Goal: Task Accomplishment & Management: Manage account settings

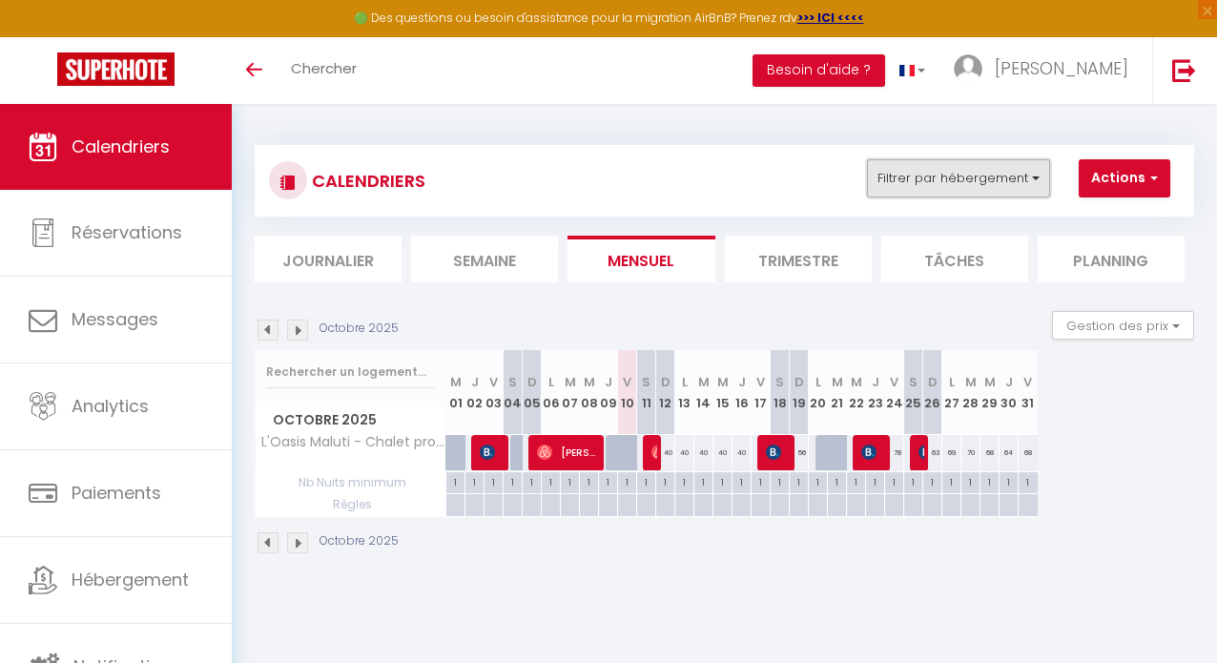
click at [892, 173] on button "Filtrer par hébergement" at bounding box center [958, 178] width 183 height 38
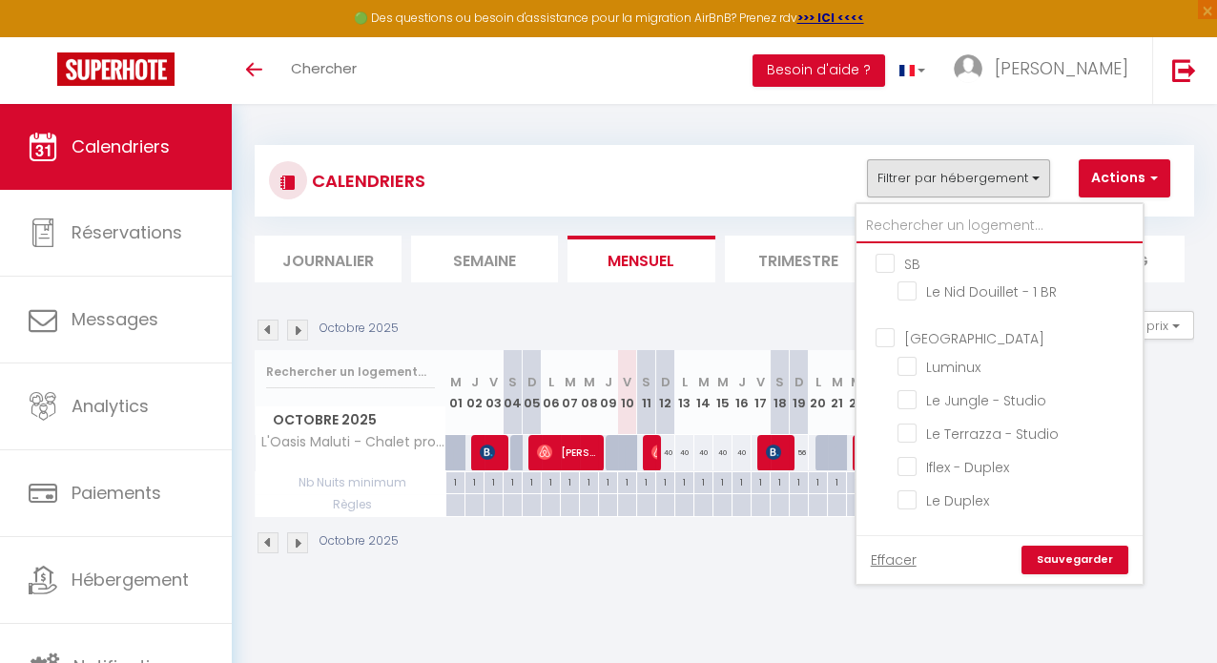
click at [897, 221] on input "text" at bounding box center [999, 226] width 286 height 34
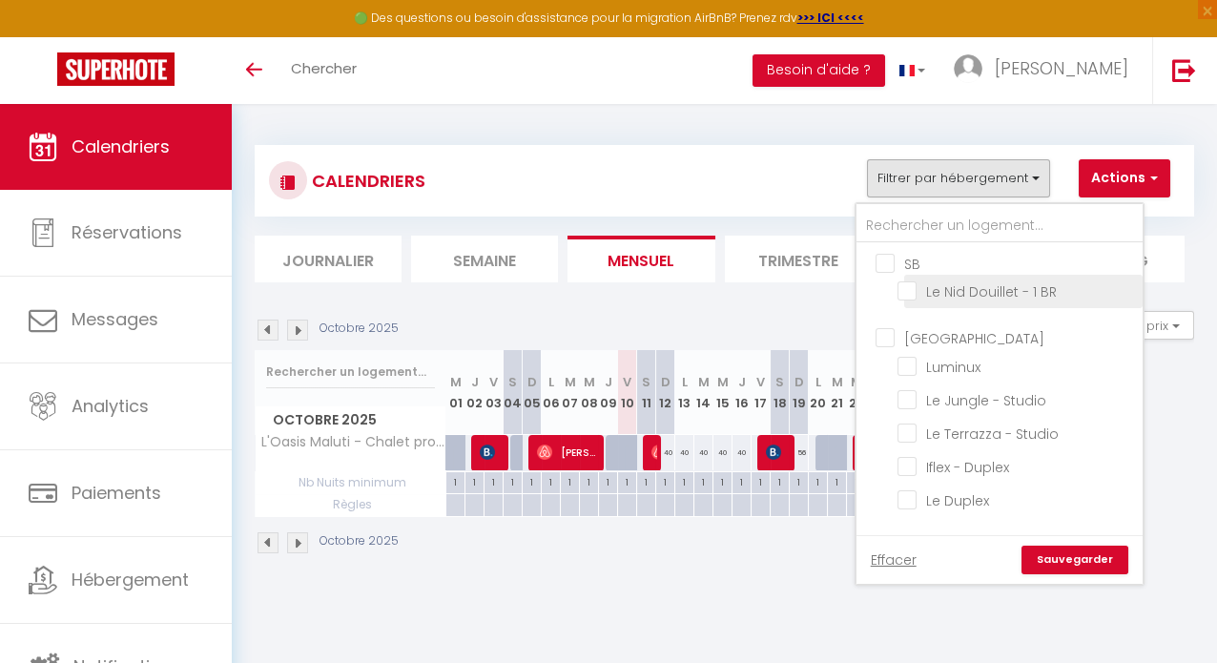
click at [913, 296] on input "Le Nid Douillet - 1 BR" at bounding box center [1016, 289] width 238 height 19
checkbox input "true"
checkbox input "false"
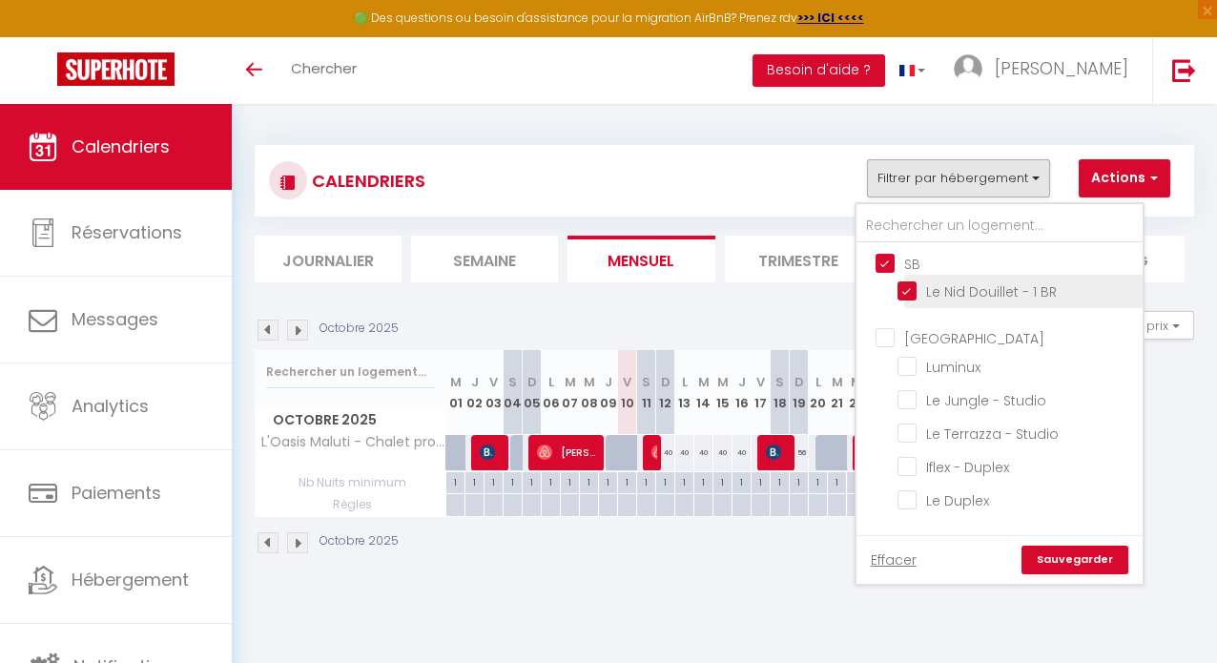
checkbox input "false"
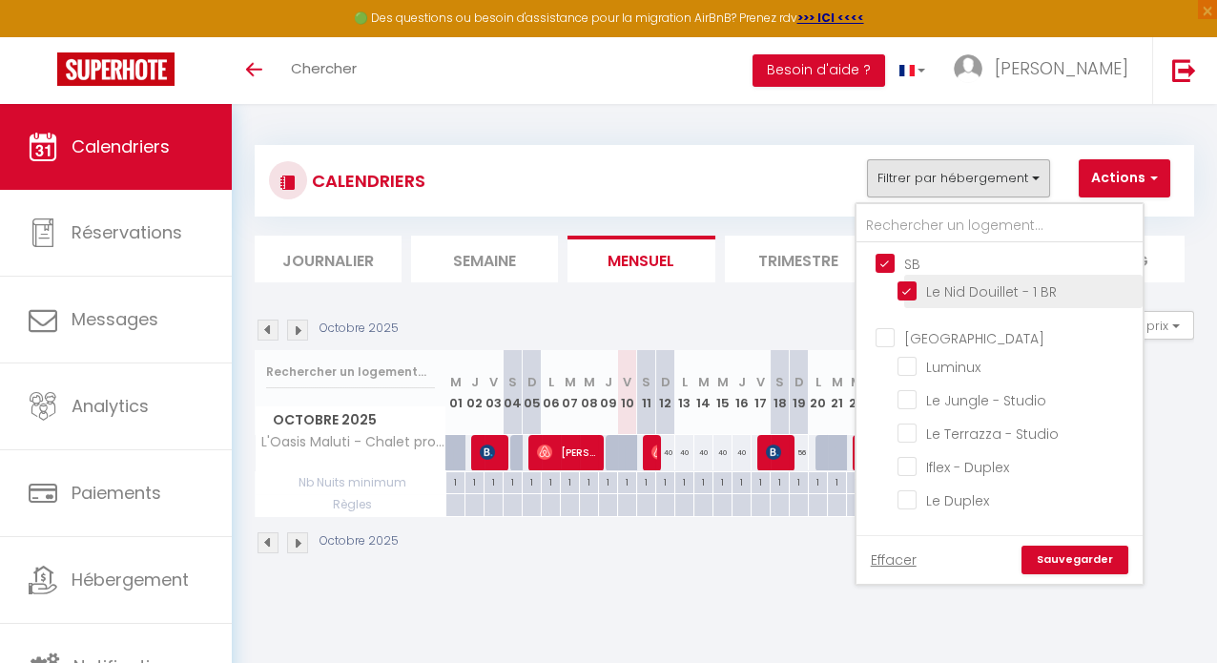
checkbox input "false"
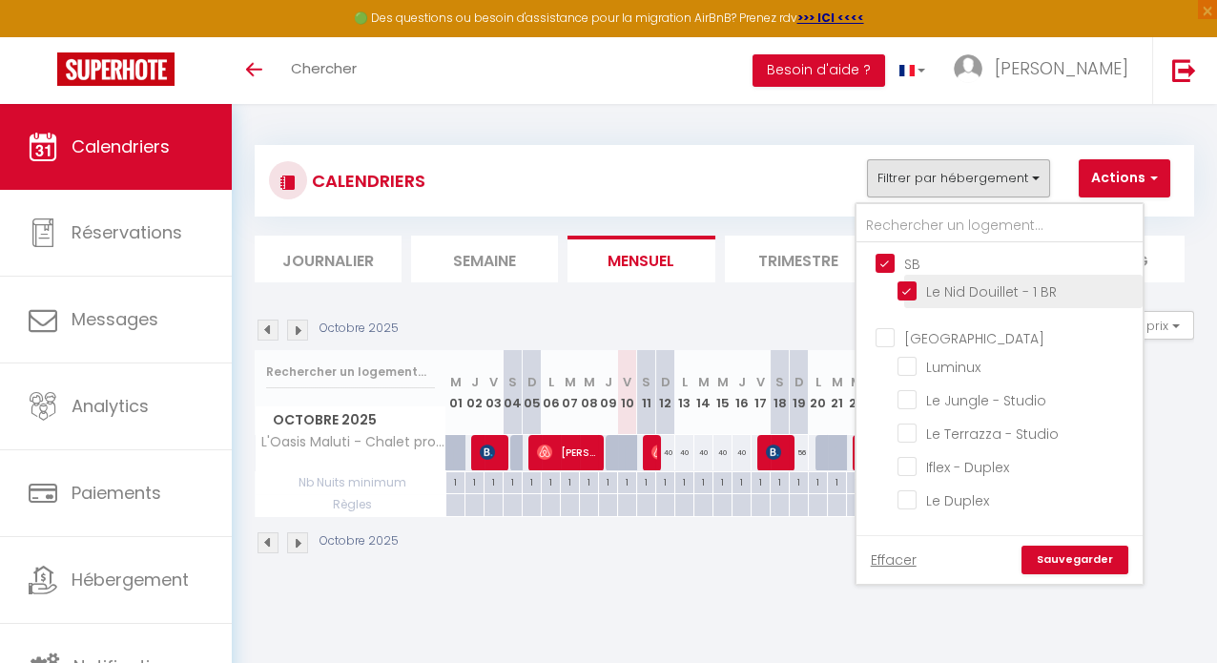
checkbox input "false"
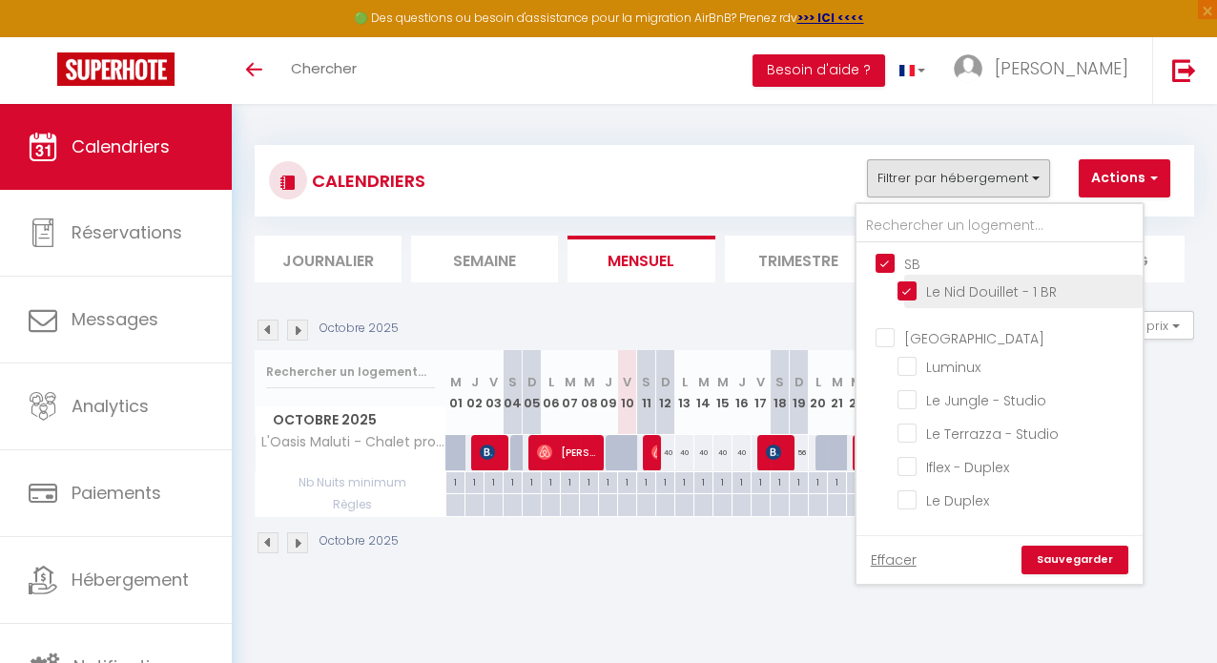
checkbox input "false"
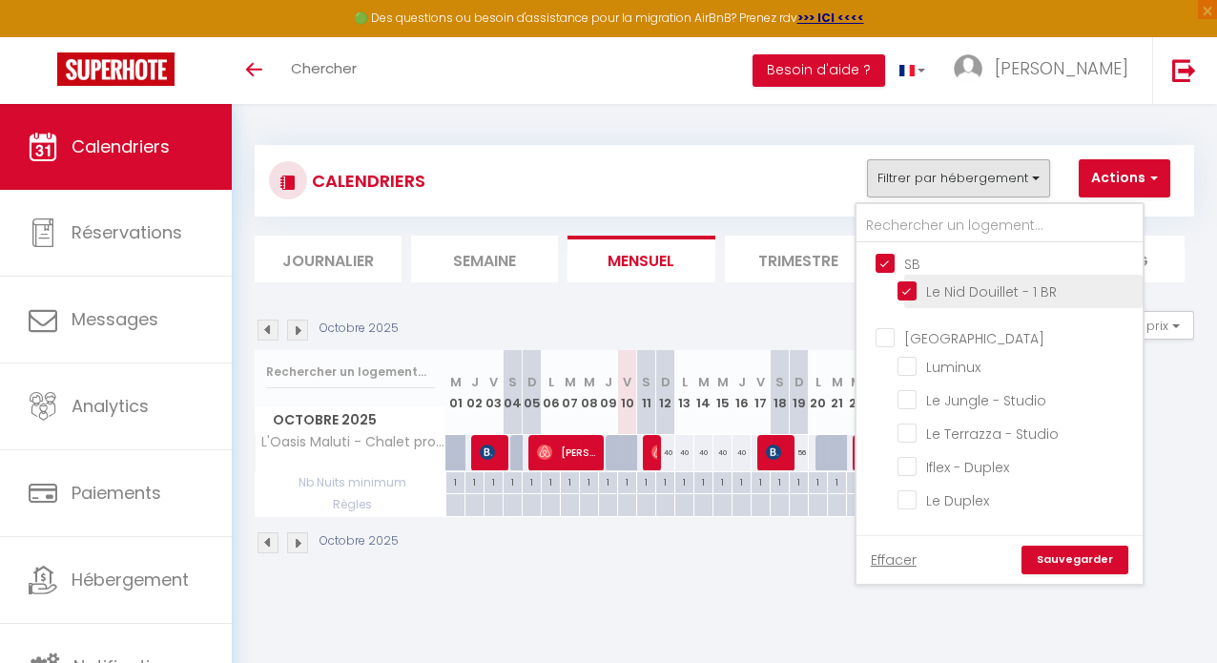
checkbox input "false"
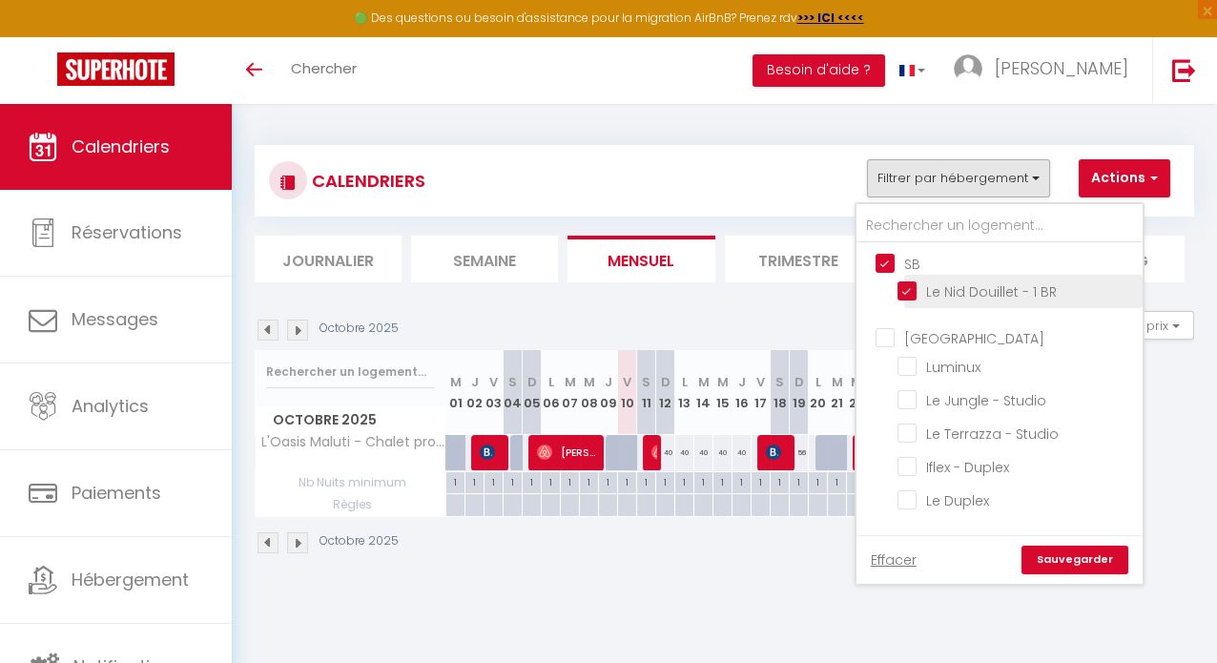
checkbox input "false"
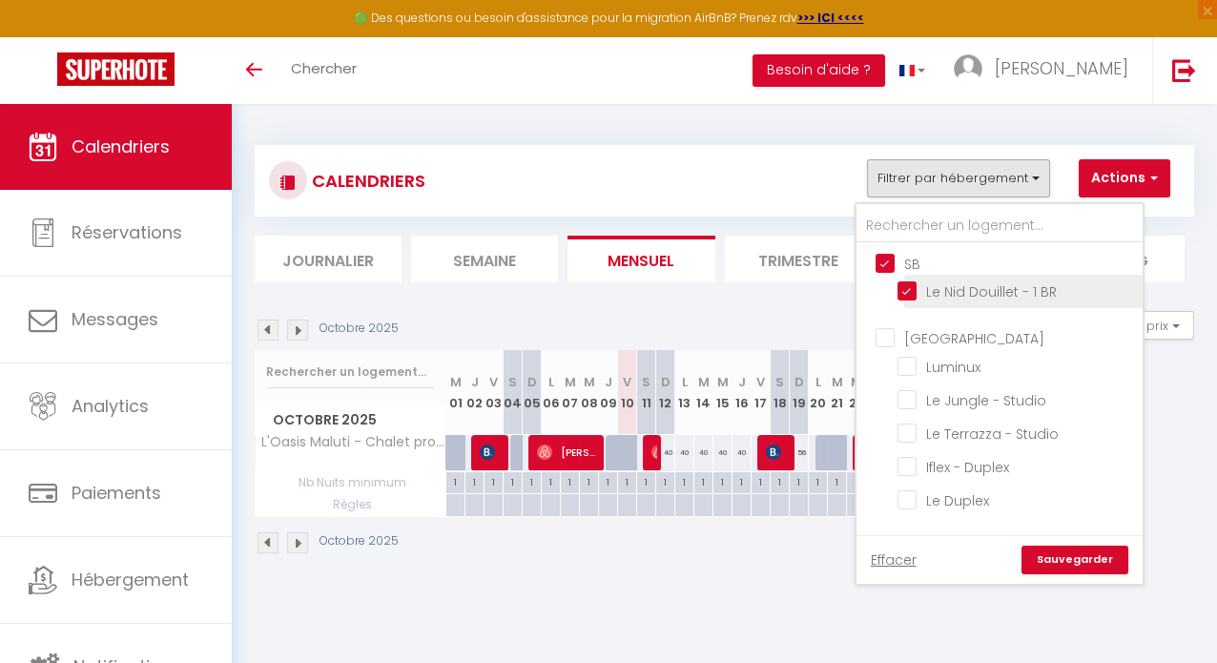
checkbox input "false"
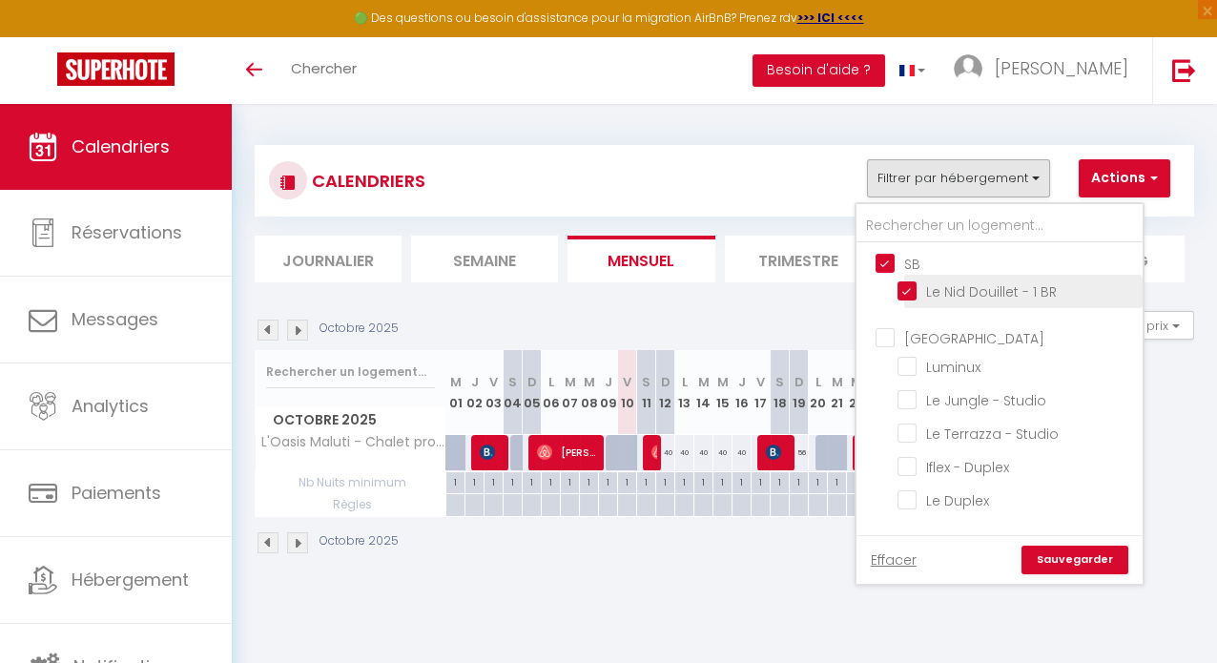
checkbox input "false"
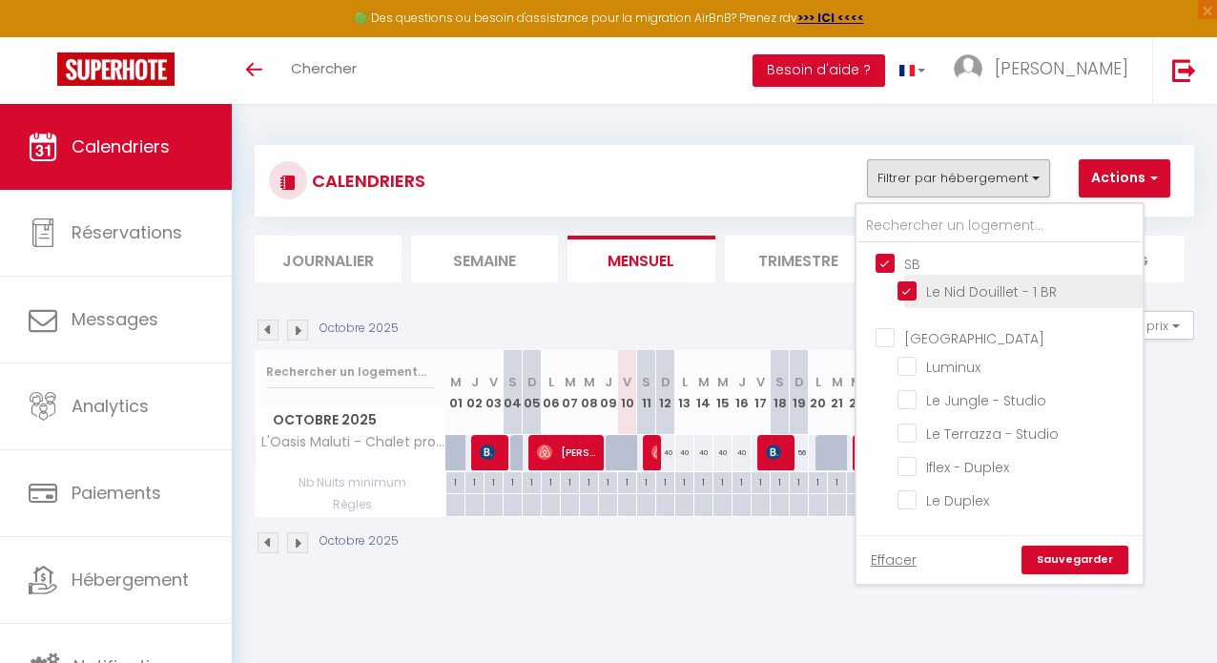
checkbox input "false"
click at [1053, 556] on link "Sauvegarder" at bounding box center [1074, 559] width 107 height 29
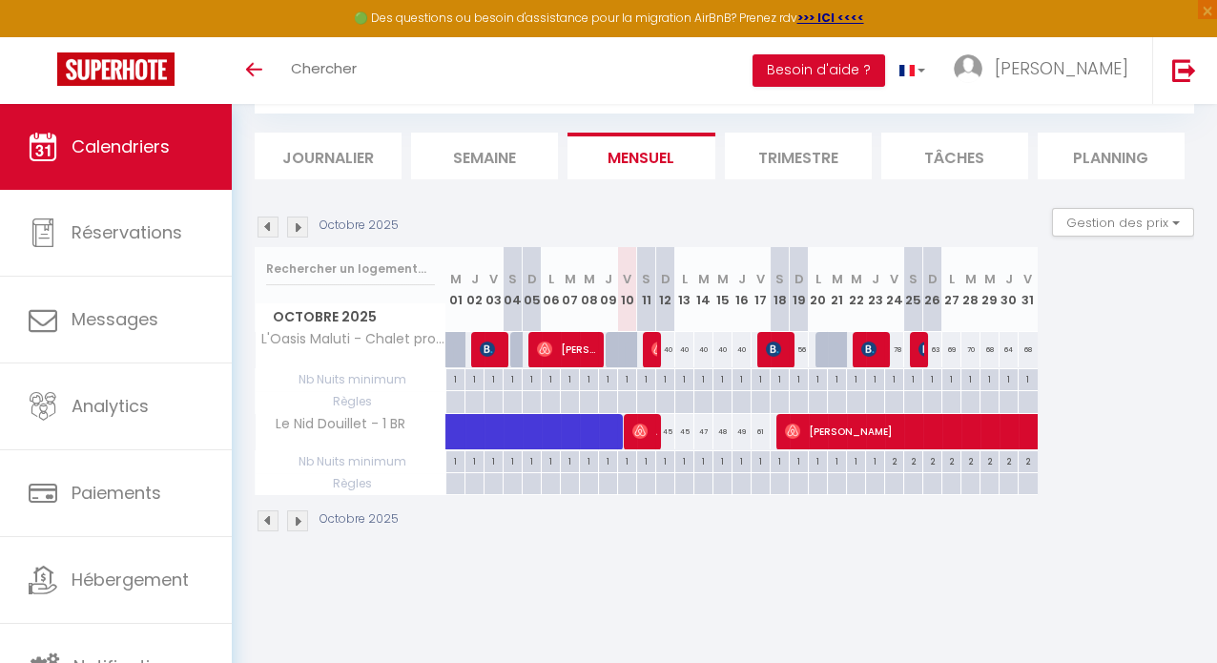
scroll to position [15, 0]
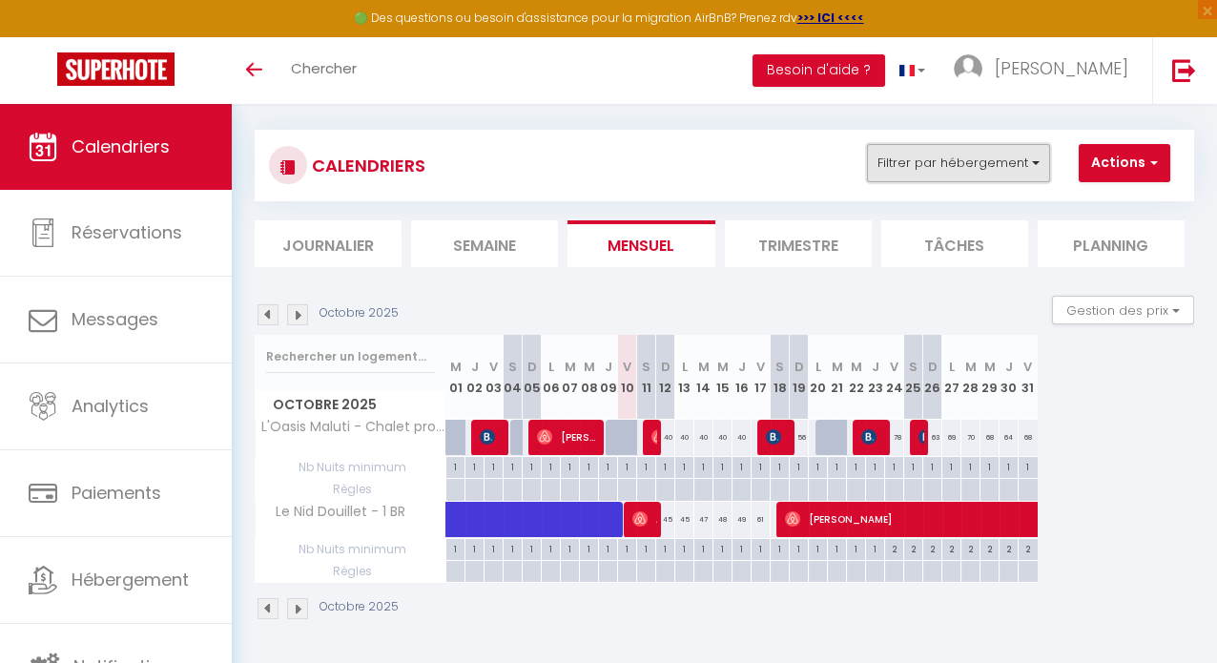
click at [955, 174] on button "Filtrer par hébergement" at bounding box center [958, 163] width 183 height 38
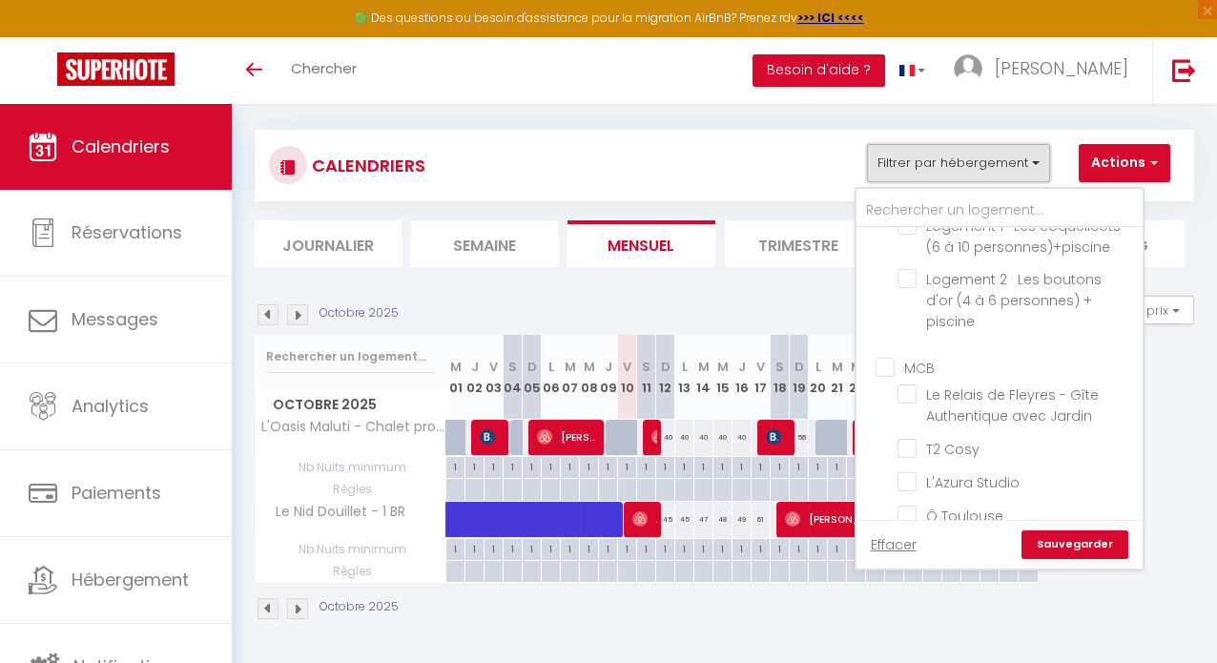
scroll to position [601, 0]
click at [883, 354] on input "MCB" at bounding box center [1018, 363] width 286 height 19
checkbox input "true"
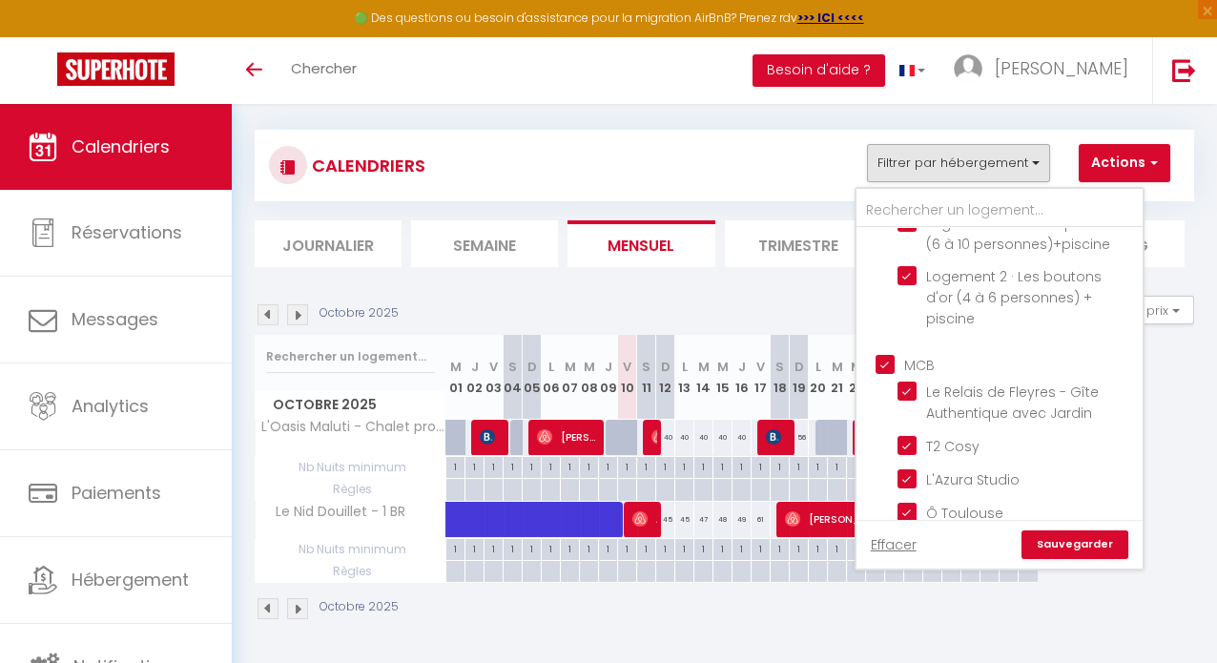
checkbox input "true"
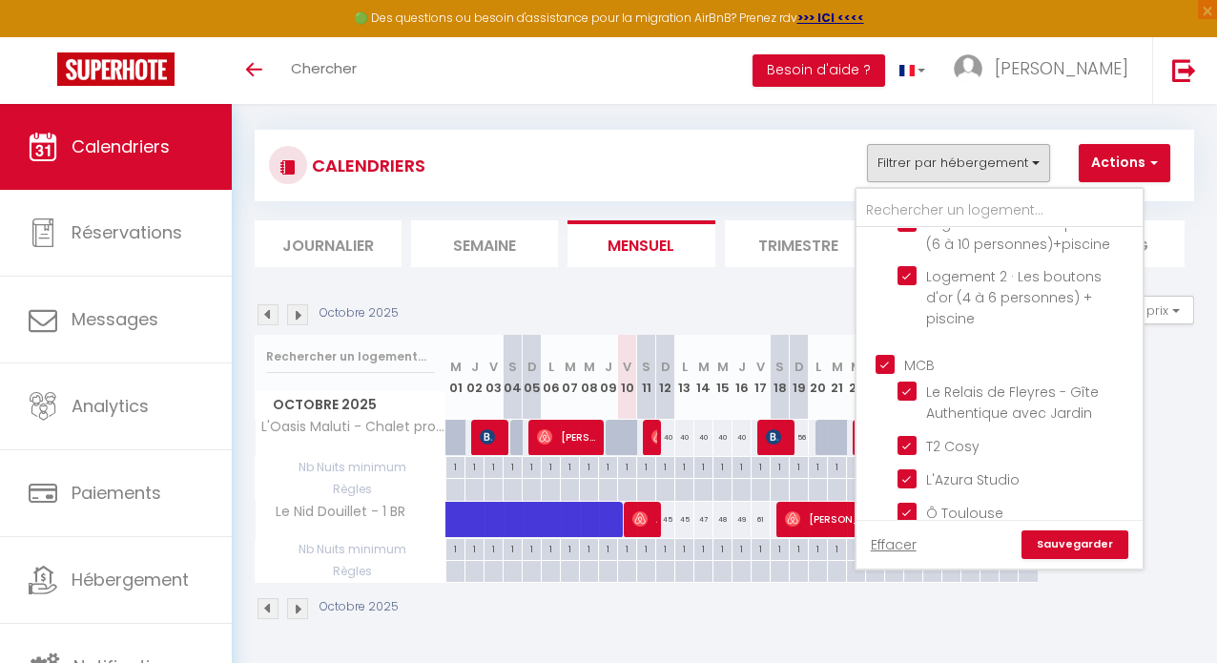
checkbox input "true"
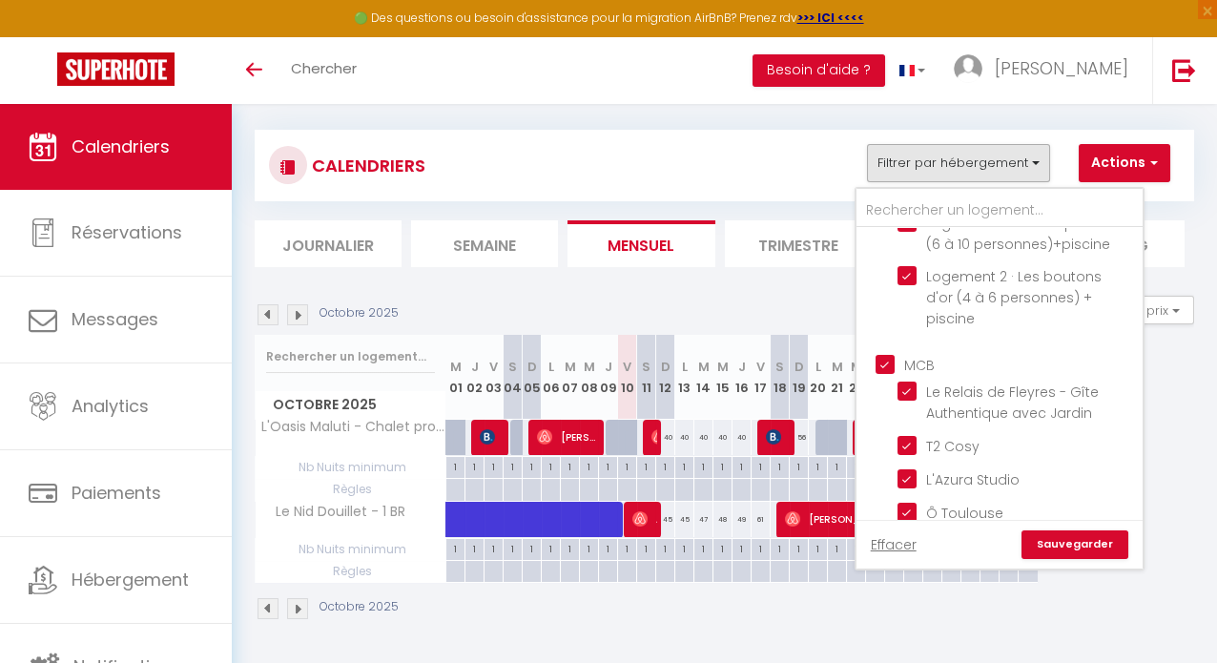
checkbox input "true"
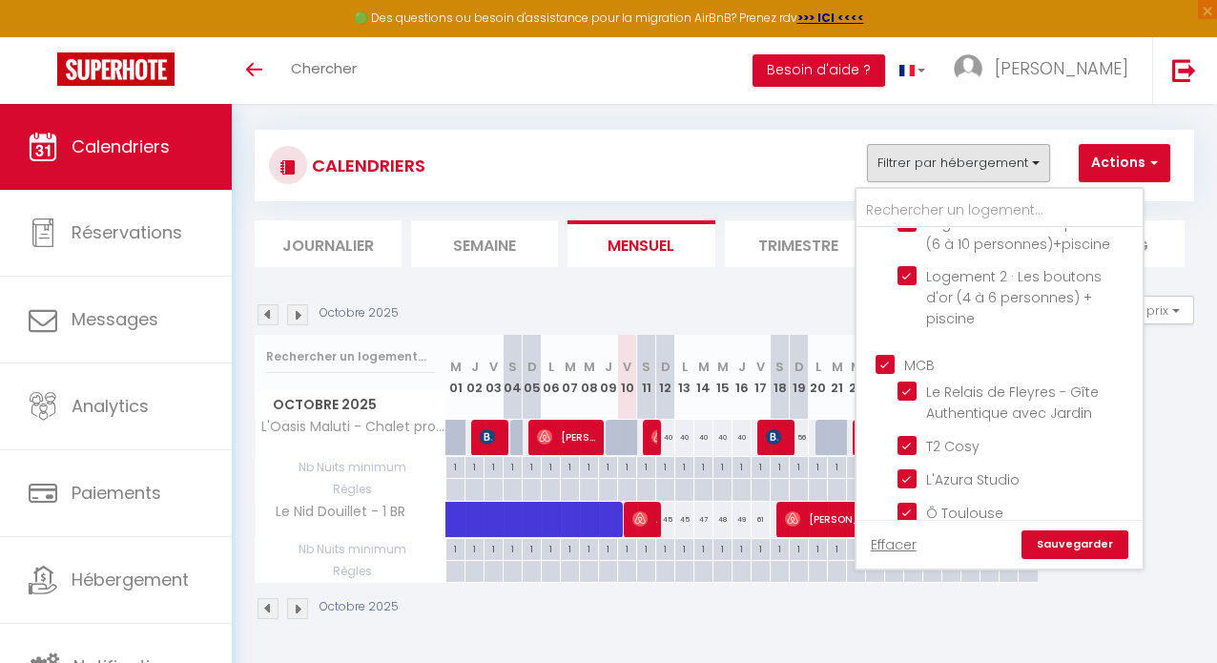
checkbox input "true"
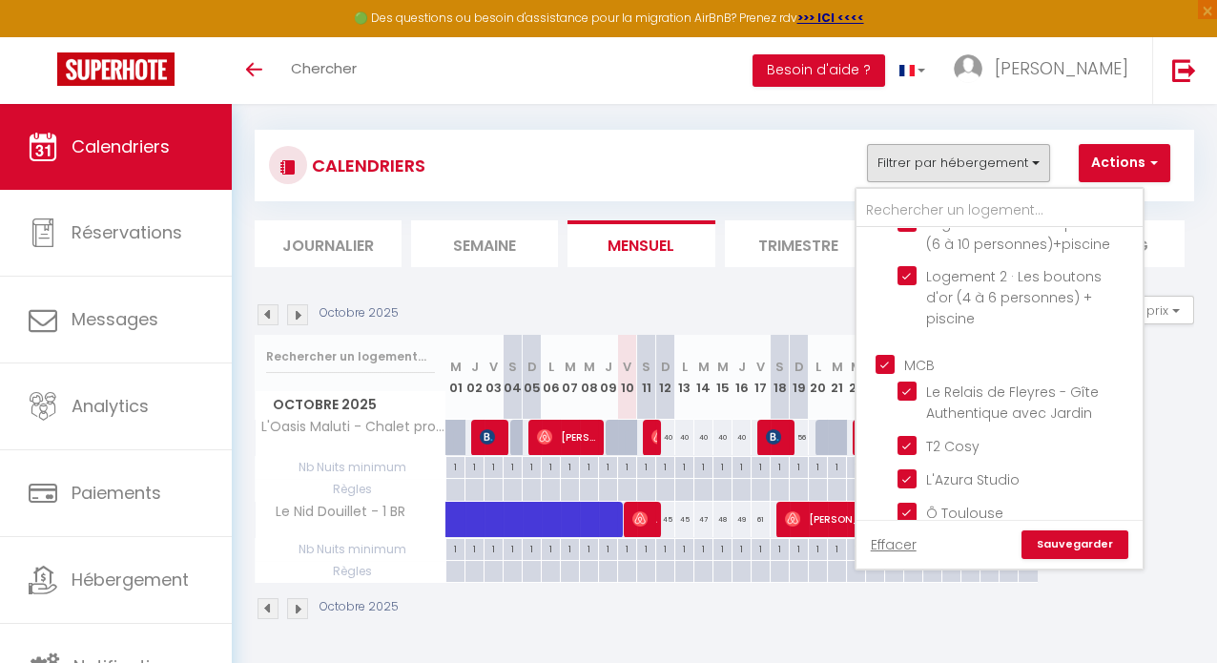
checkbox input "true"
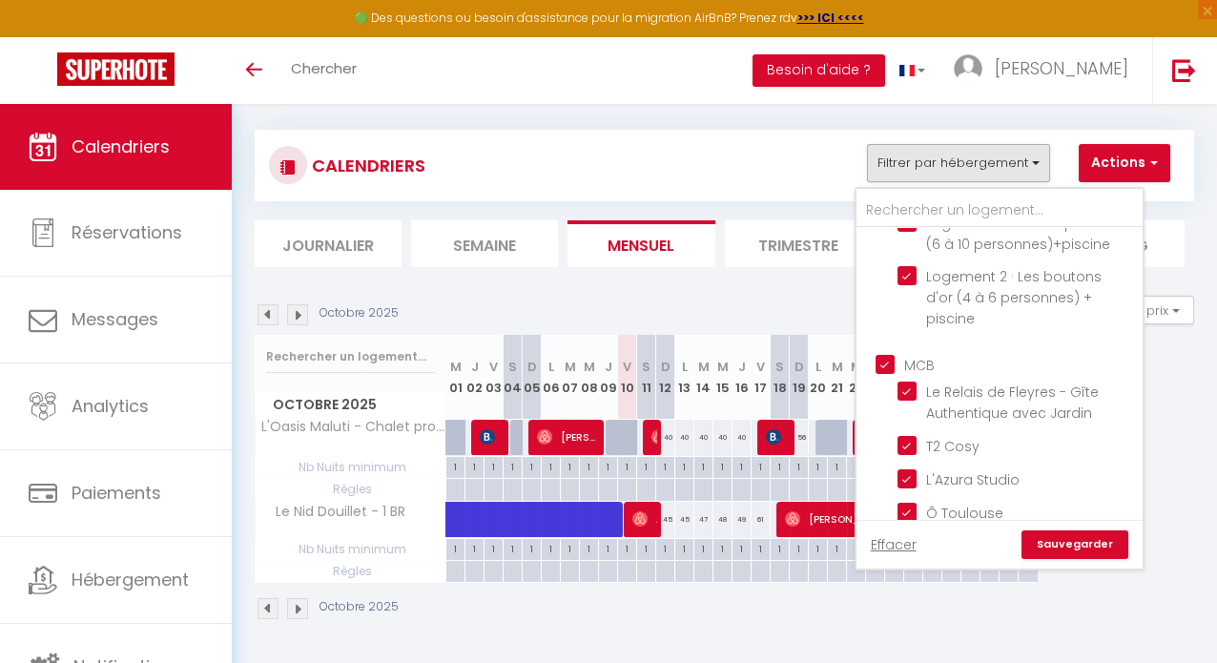
checkbox input "true"
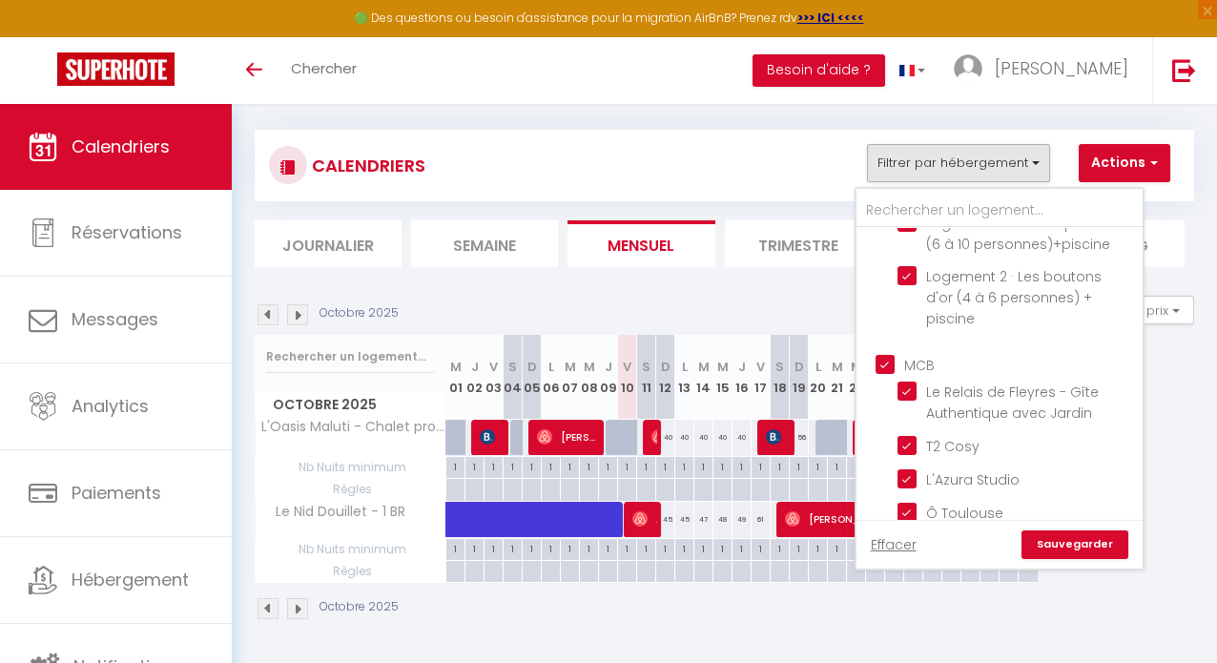
checkbox input "true"
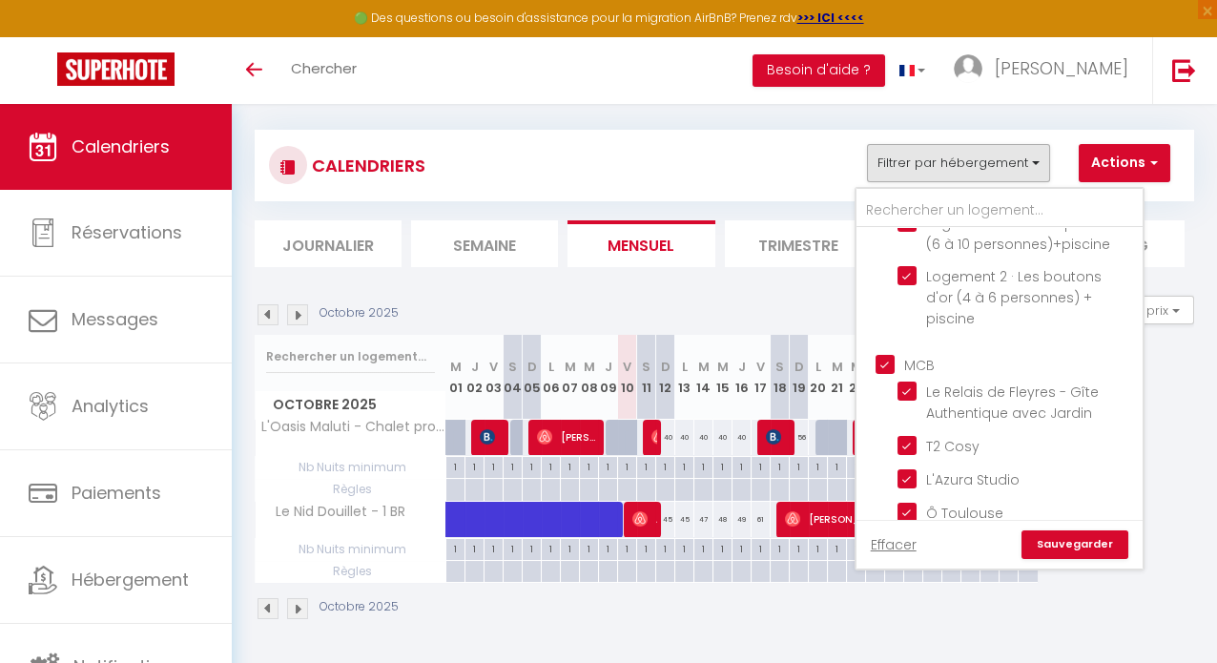
checkbox input "true"
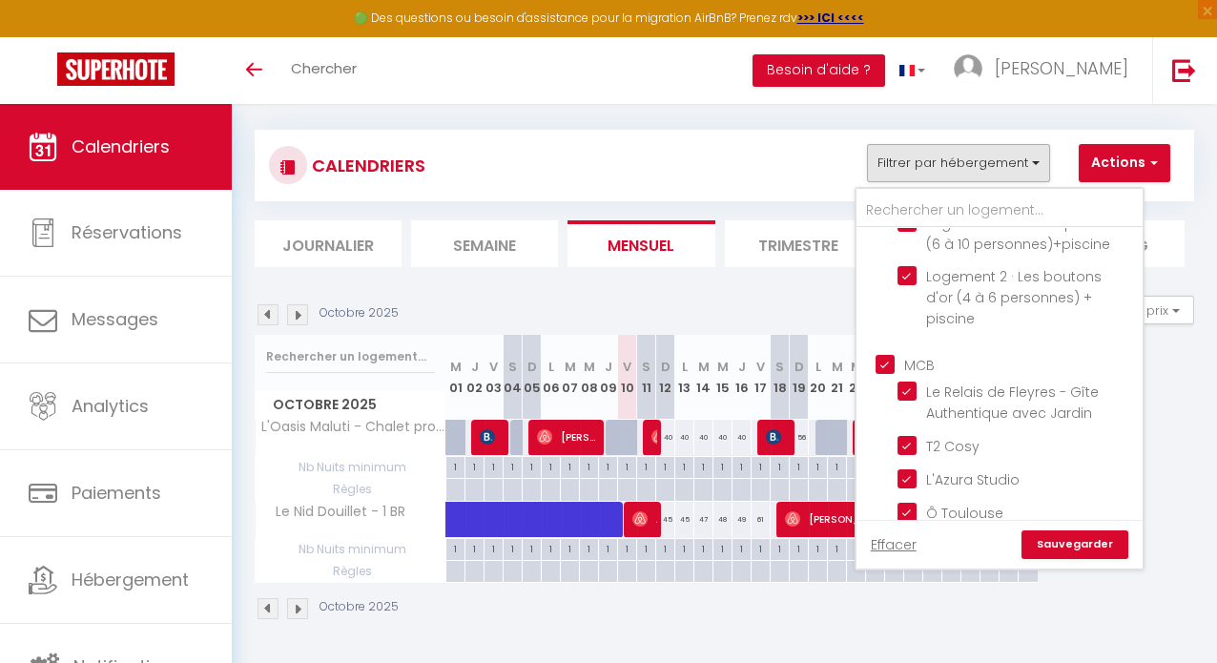
checkbox input "true"
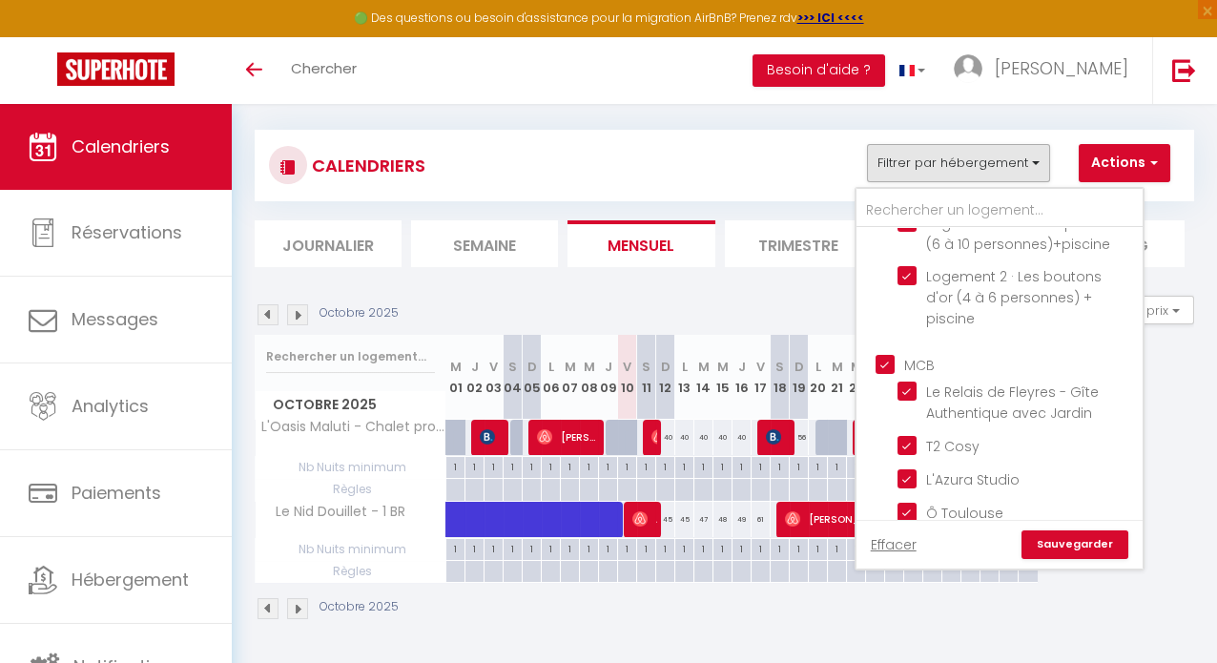
checkbox input "true"
click at [1064, 537] on link "Sauvegarder" at bounding box center [1074, 544] width 107 height 29
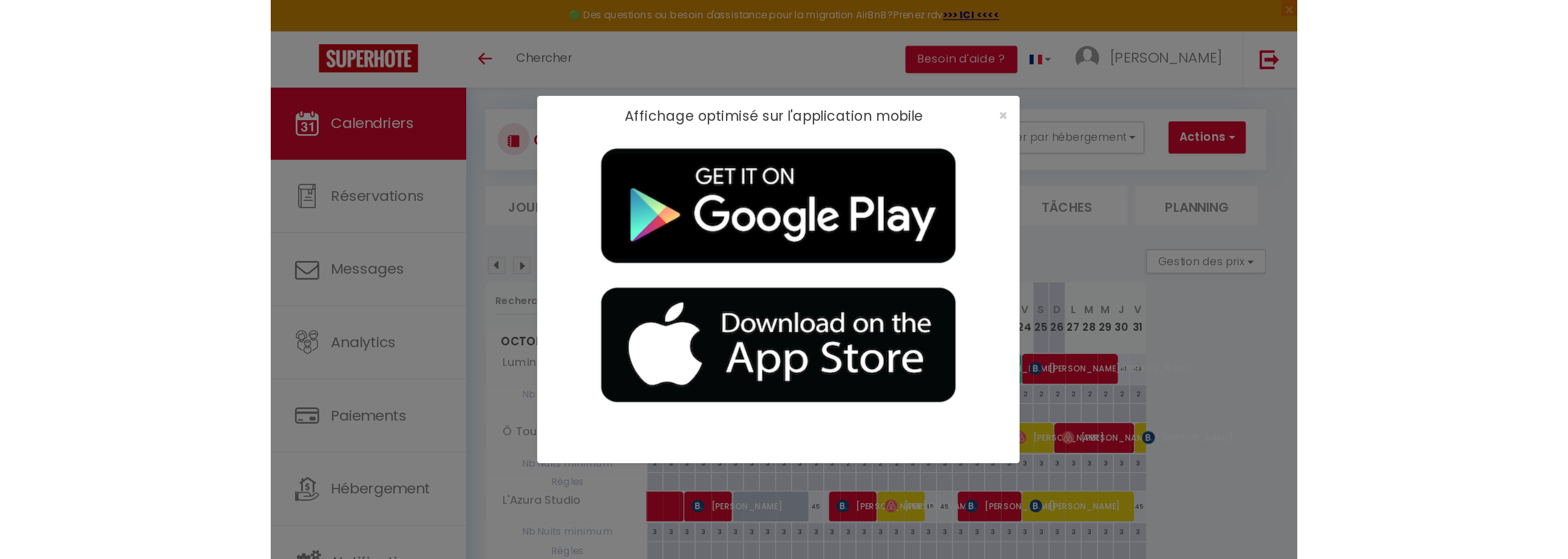
scroll to position [9, 0]
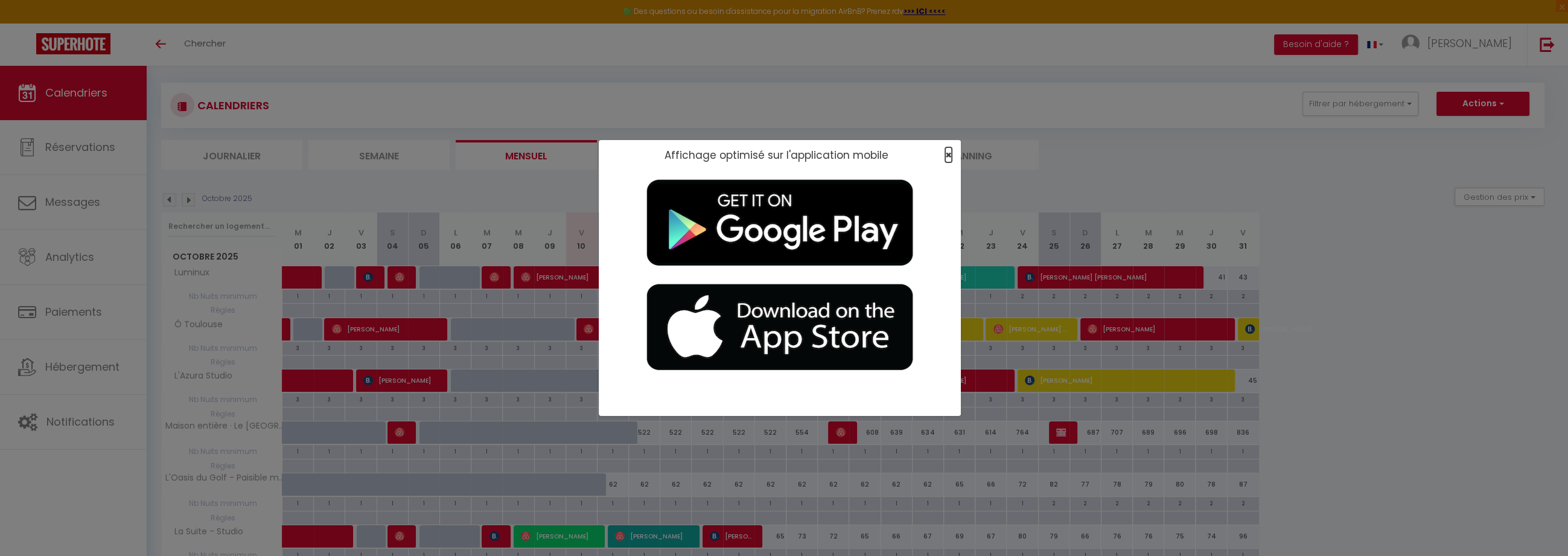
click at [779, 158] on span "×" at bounding box center [948, 155] width 6 height 15
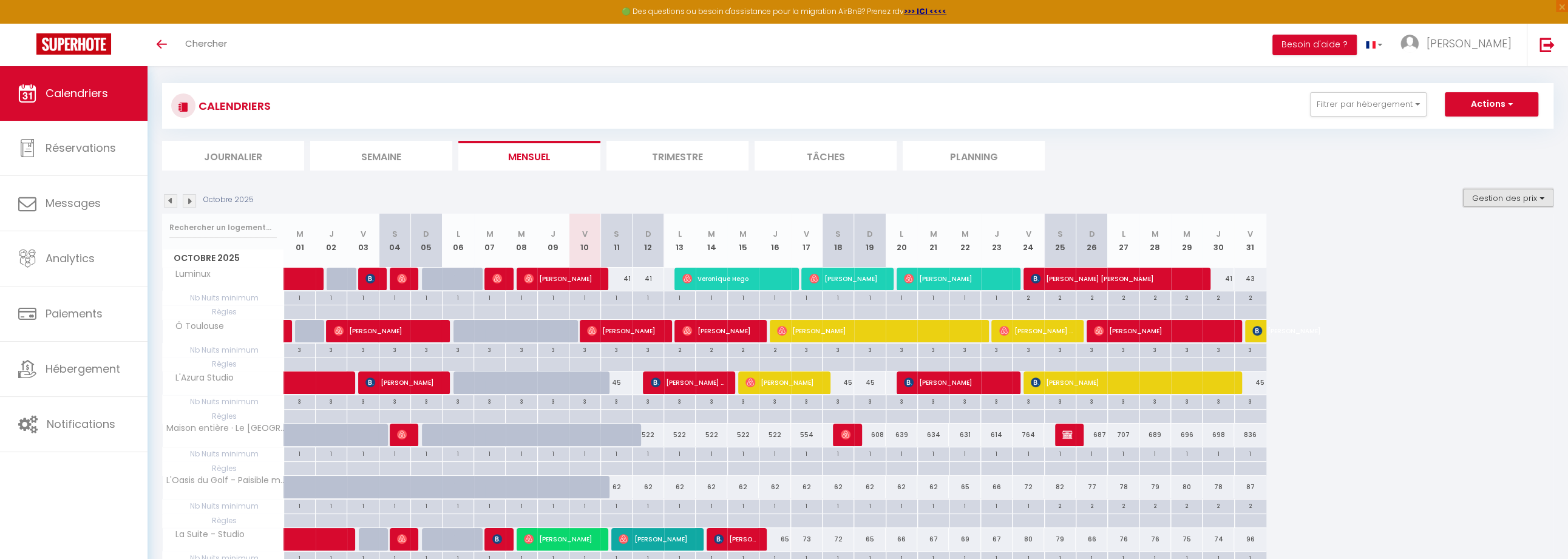
click at [783, 196] on button "Gestion des prix" at bounding box center [1508, 198] width 90 height 18
click at [783, 234] on input "Nb Nuits minimum" at bounding box center [1498, 235] width 109 height 12
checkbox input "false"
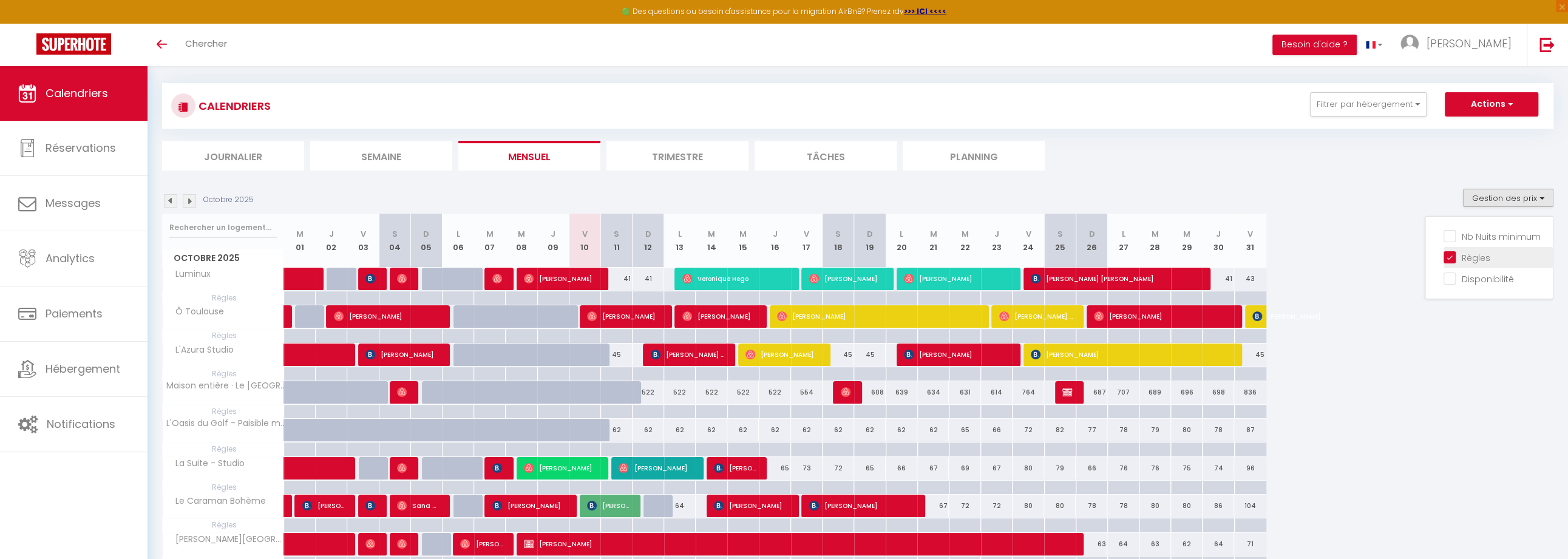
click at [783, 260] on input "Règles" at bounding box center [1498, 257] width 109 height 12
checkbox input "false"
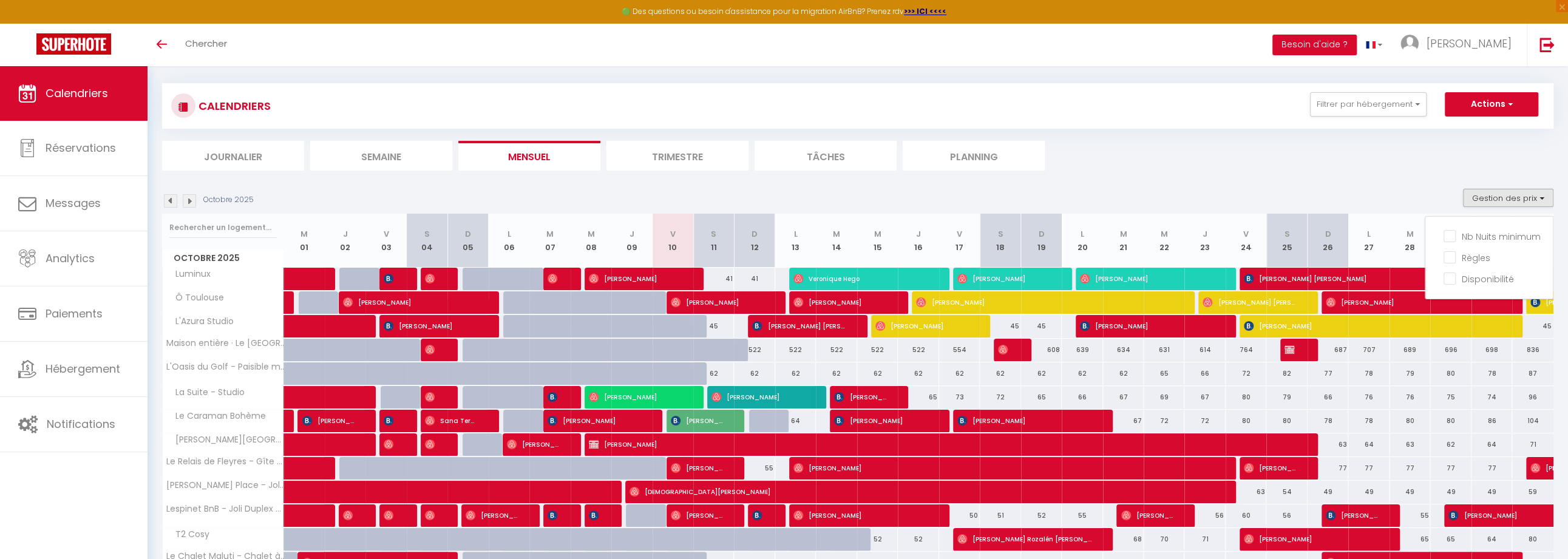
click at [783, 185] on section "Octobre 2025 Gestion des prix Nb Nuits minimum Règles Disponibilité Octobre 202…" at bounding box center [858, 492] width 1391 height 630
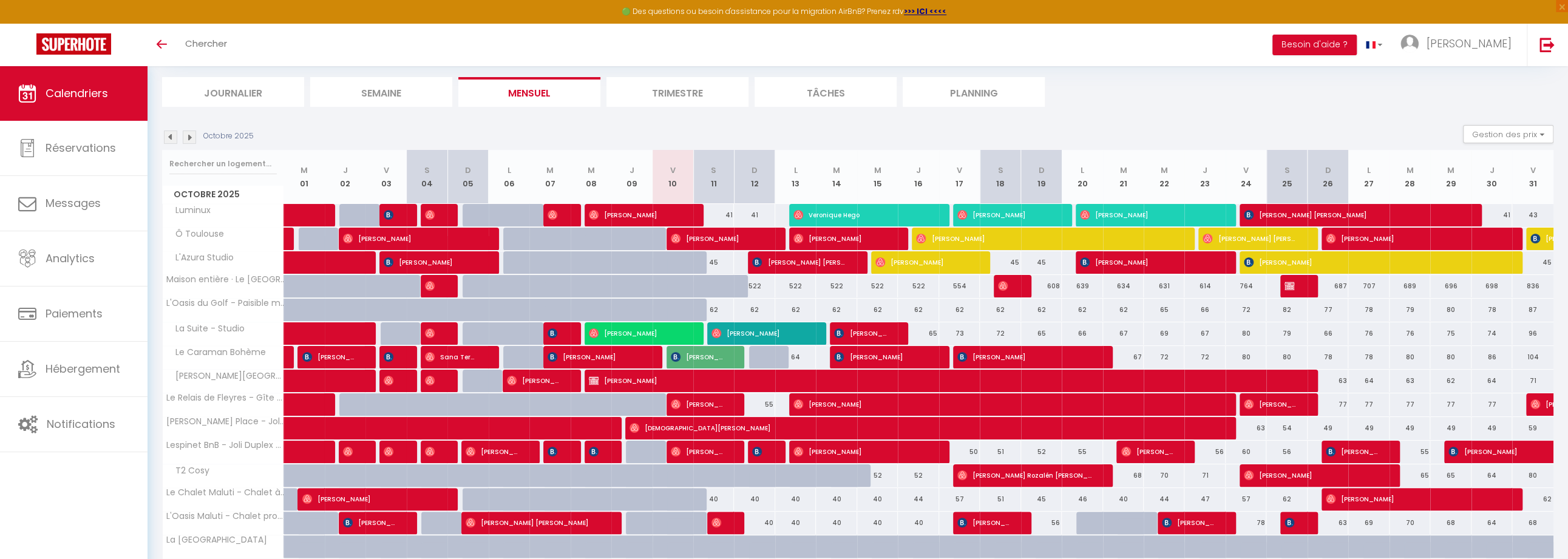
scroll to position [0, 0]
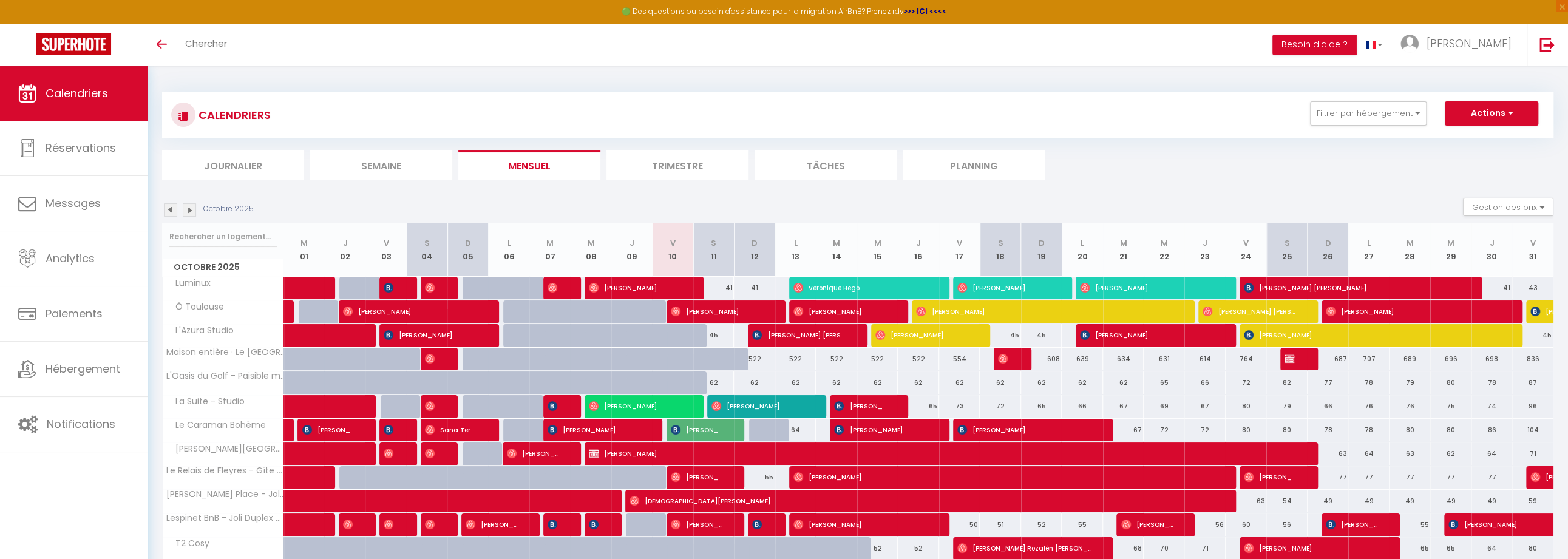
click at [783, 125] on div "CALENDRIERS Filtrer par hébergement SB Le Nid Douillet - 1 BR Amiens Luminux Le…" at bounding box center [858, 115] width 1373 height 27
click at [783, 120] on button "Filtrer par hébergement" at bounding box center [1368, 113] width 117 height 24
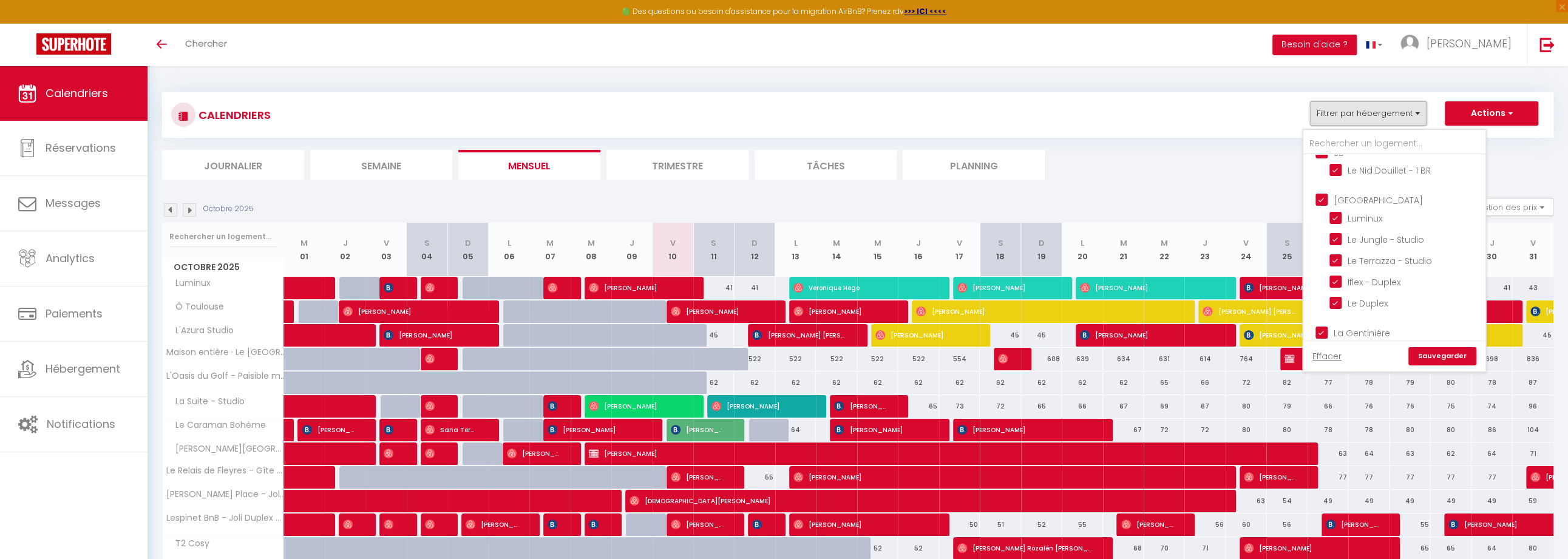
scroll to position [17, 0]
click at [783, 197] on input "[GEOGRAPHIC_DATA]" at bounding box center [1406, 197] width 182 height 12
checkbox input "false"
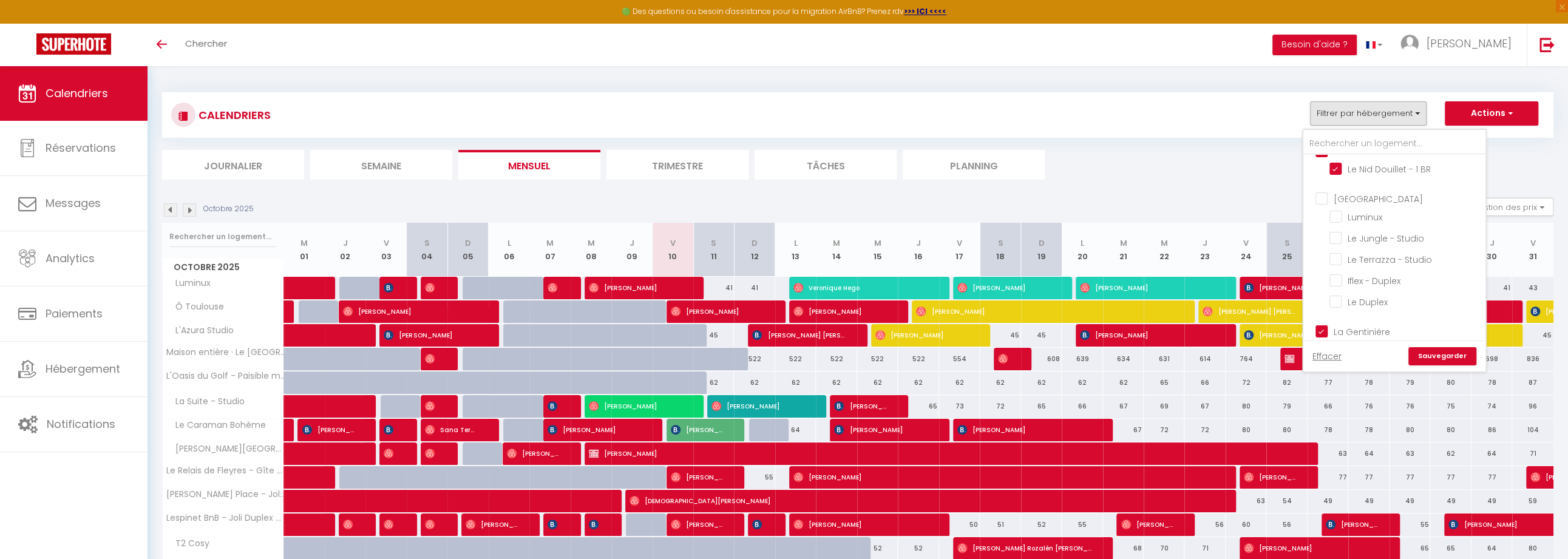
checkbox input "false"
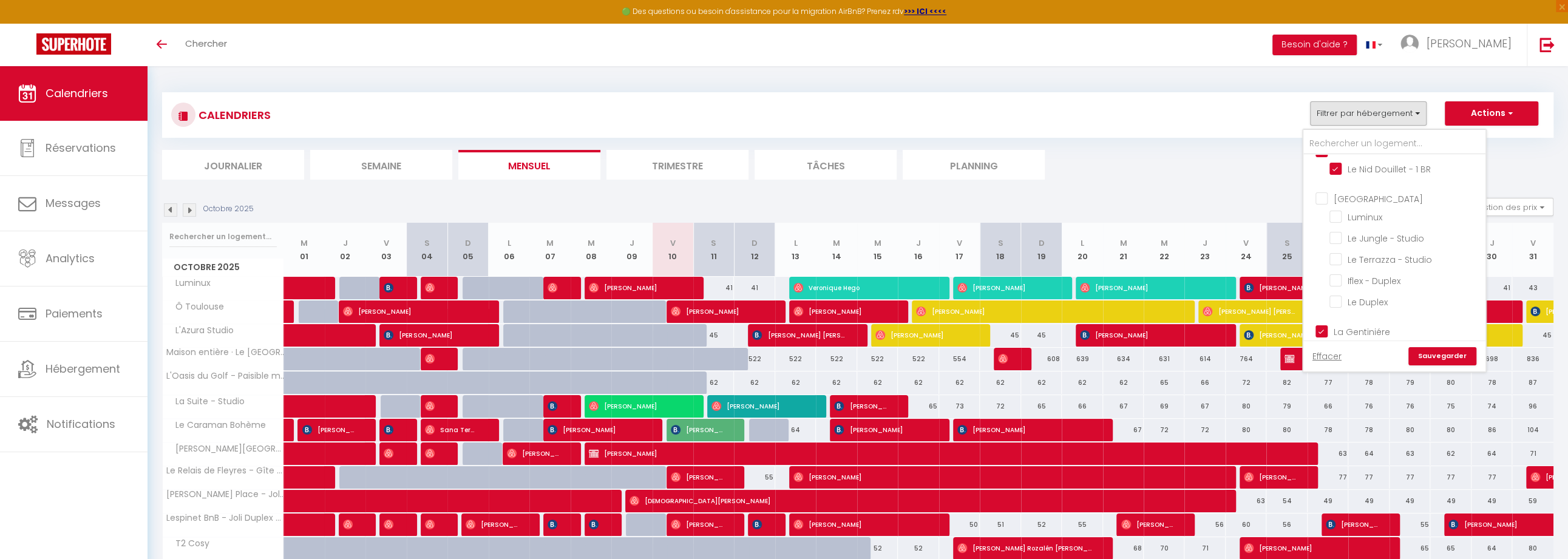
checkbox input "false"
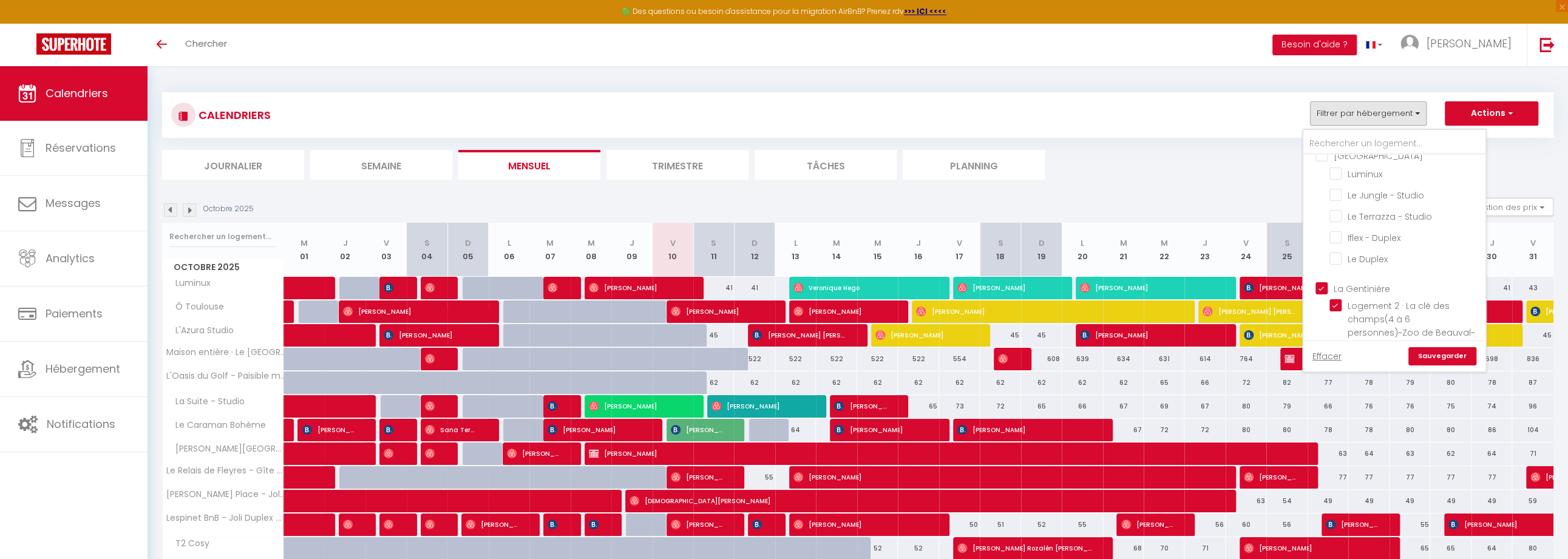
click at [783, 287] on input "La Gentiniére" at bounding box center [1406, 287] width 182 height 12
checkbox input "false"
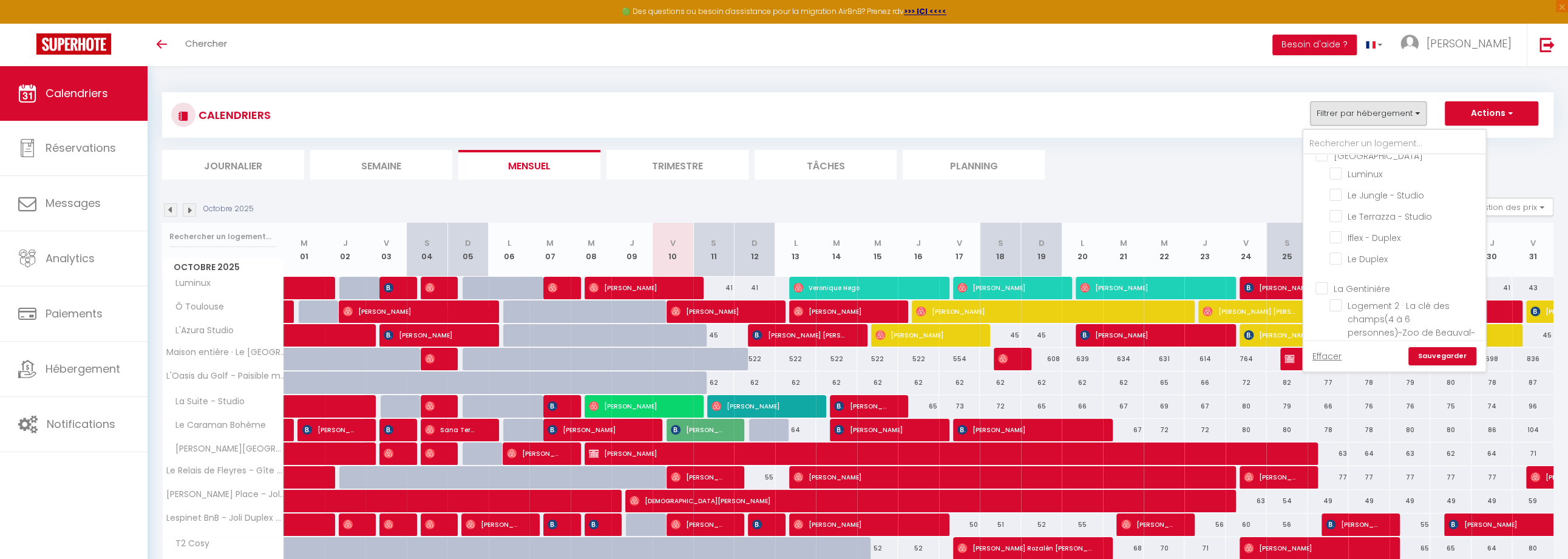
checkbox input "false"
click at [783, 276] on input "Le Bas Guéret" at bounding box center [1406, 272] width 182 height 12
checkbox input "false"
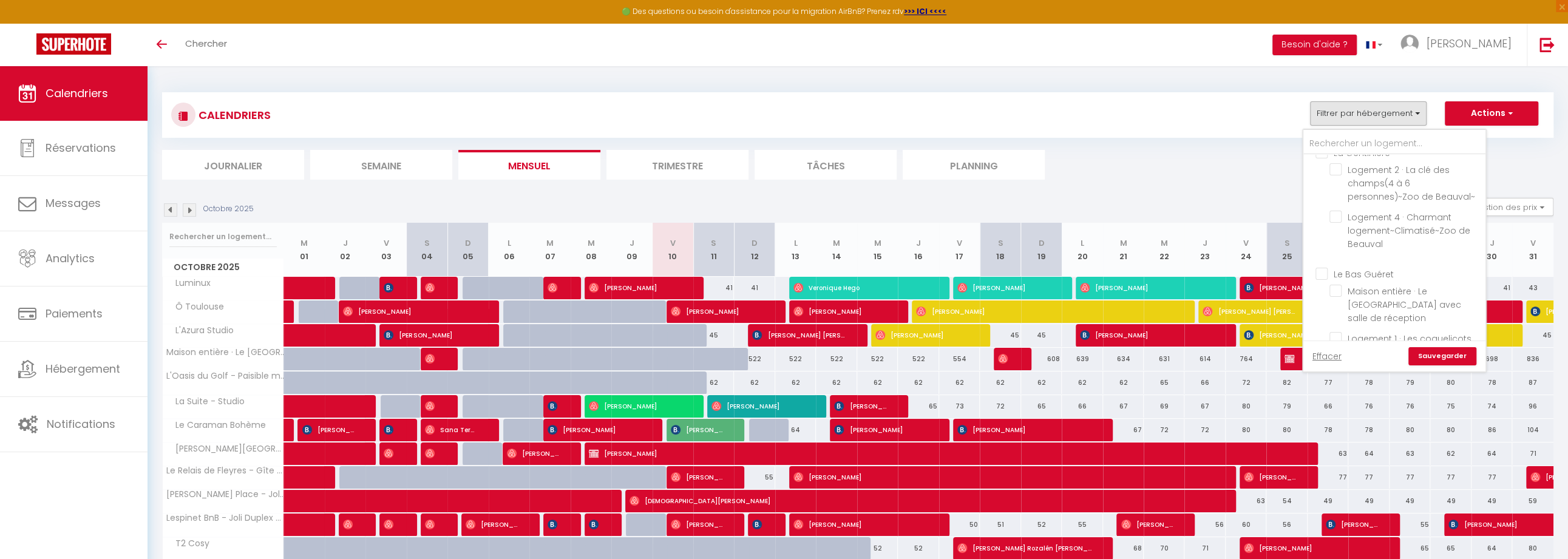
checkbox input "false"
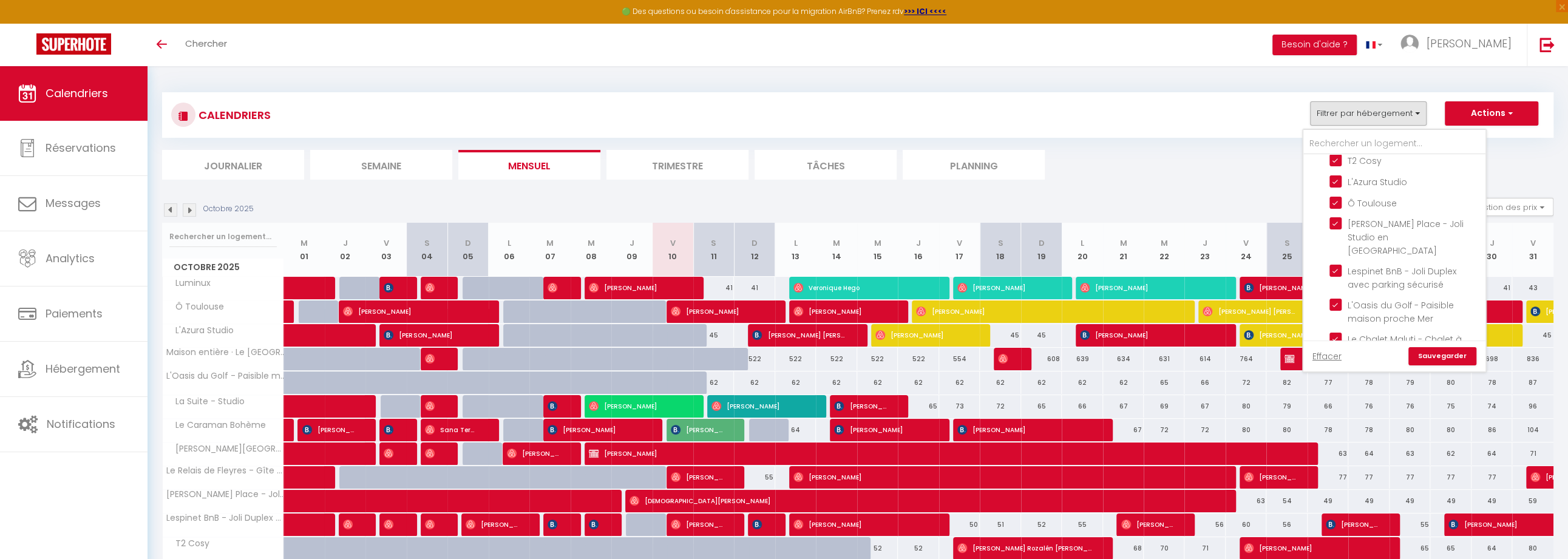
scroll to position [523, 0]
click at [783, 173] on input "L'Azura Studio" at bounding box center [1405, 173] width 152 height 12
checkbox input "false"
click at [783, 176] on input "L'Oasis du Golf - Paisible maison proche Mer" at bounding box center [1405, 181] width 152 height 12
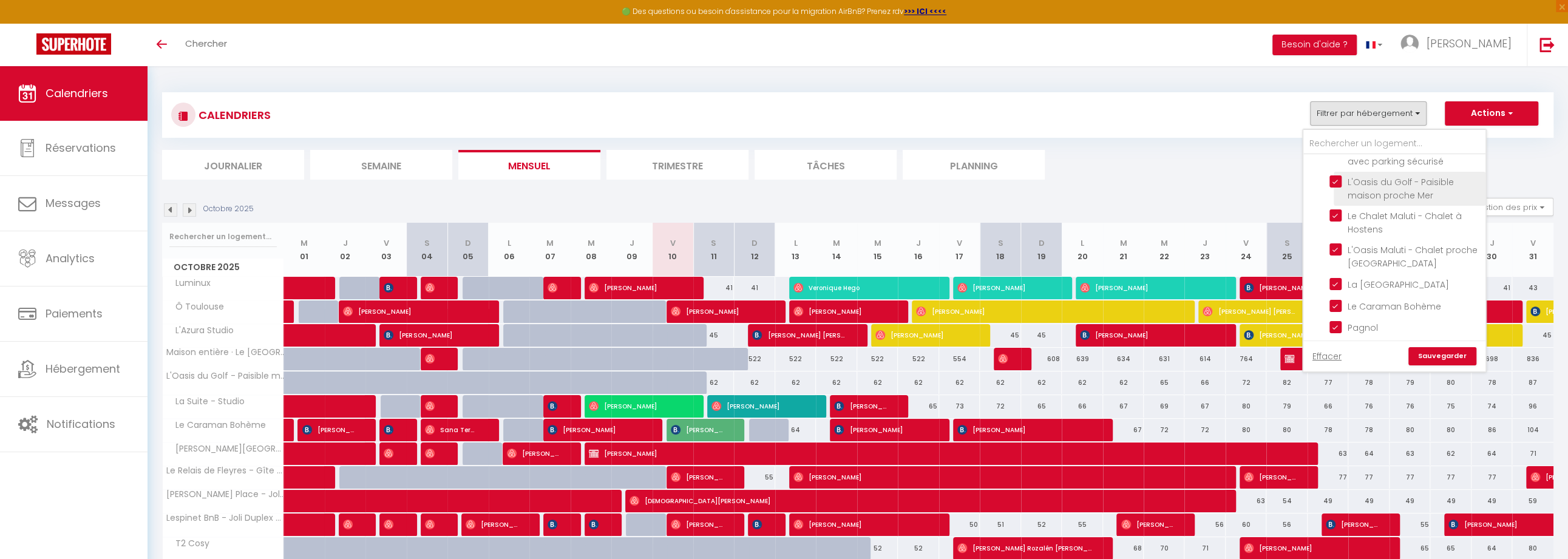
checkbox input "false"
click at [783, 239] on input "La [GEOGRAPHIC_DATA]" at bounding box center [1405, 244] width 152 height 12
checkbox input "false"
click at [783, 204] on input "L'Oasis Maluti - Chalet proche [GEOGRAPHIC_DATA]" at bounding box center [1405, 210] width 152 height 12
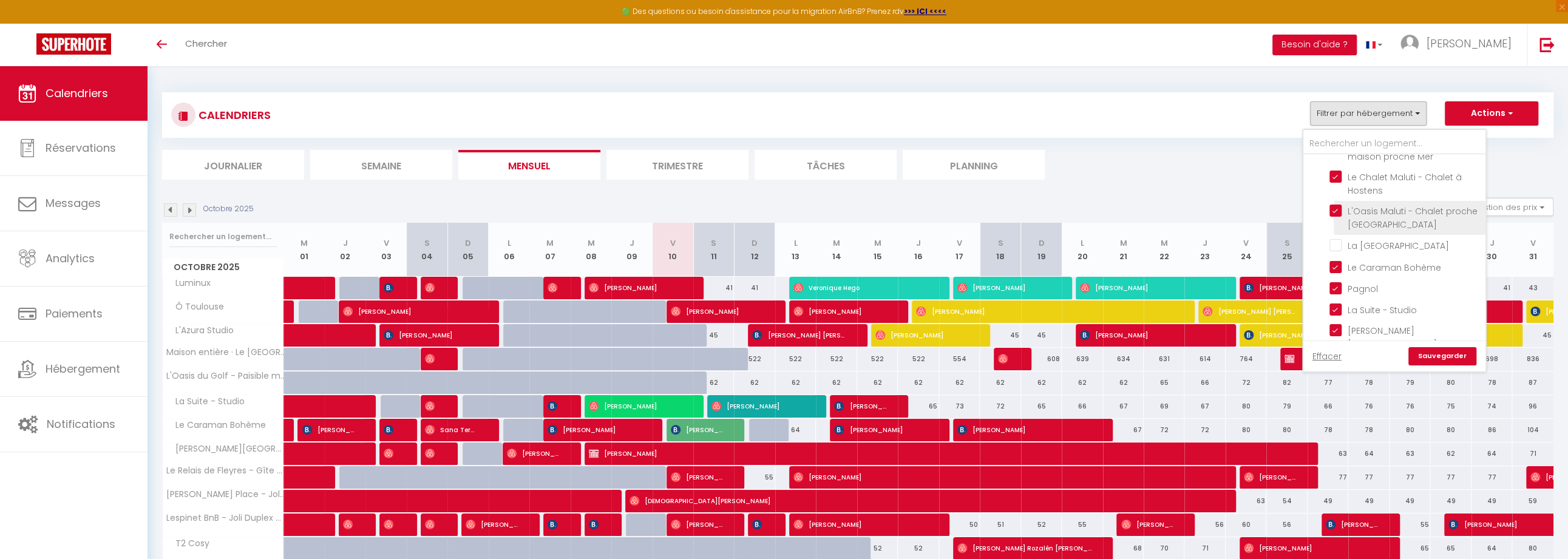
checkbox input "false"
click at [783, 171] on input "Le Chalet Maluti - Chalet à Hostens" at bounding box center [1405, 176] width 152 height 12
checkbox input "false"
click at [783, 356] on link "Sauvegarder" at bounding box center [1442, 356] width 68 height 18
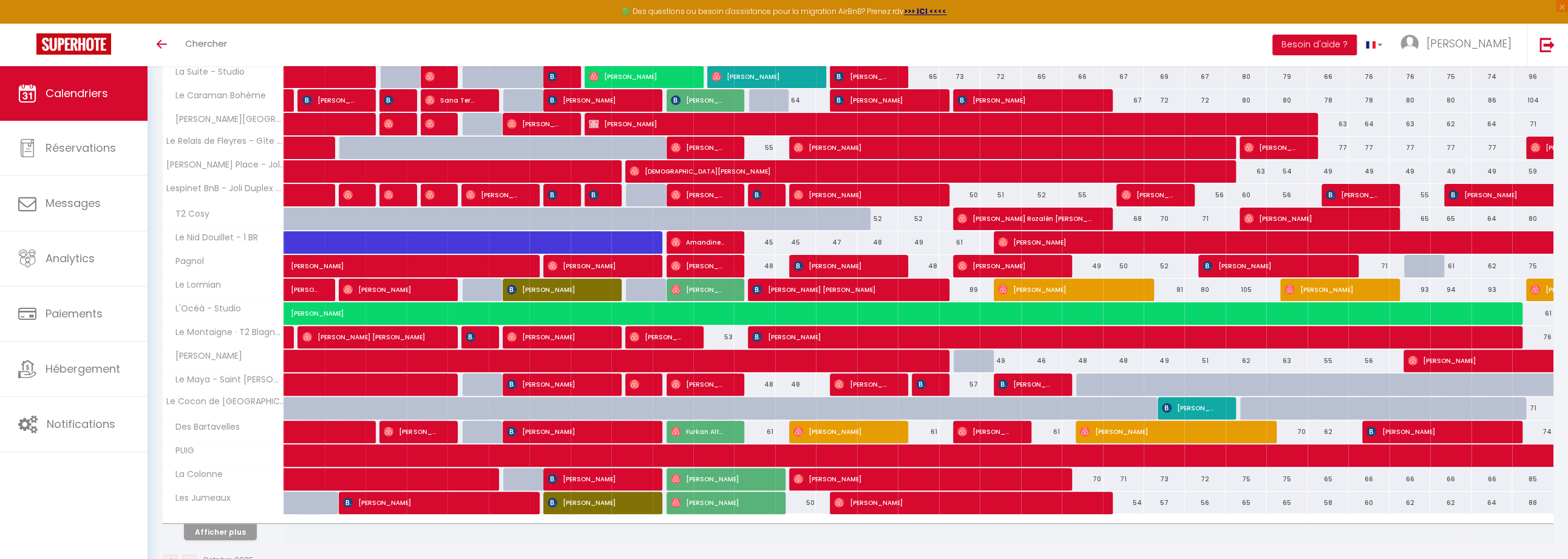
scroll to position [267, 0]
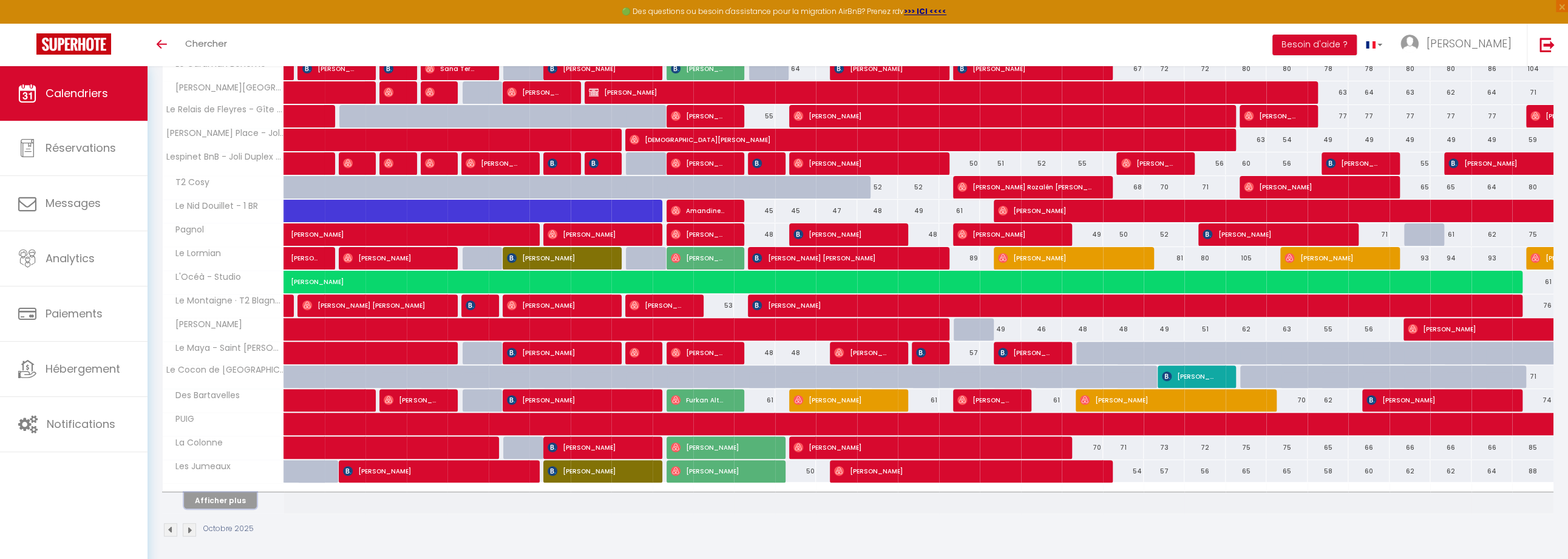
click at [225, 421] on button "Afficher plus" at bounding box center [220, 500] width 73 height 17
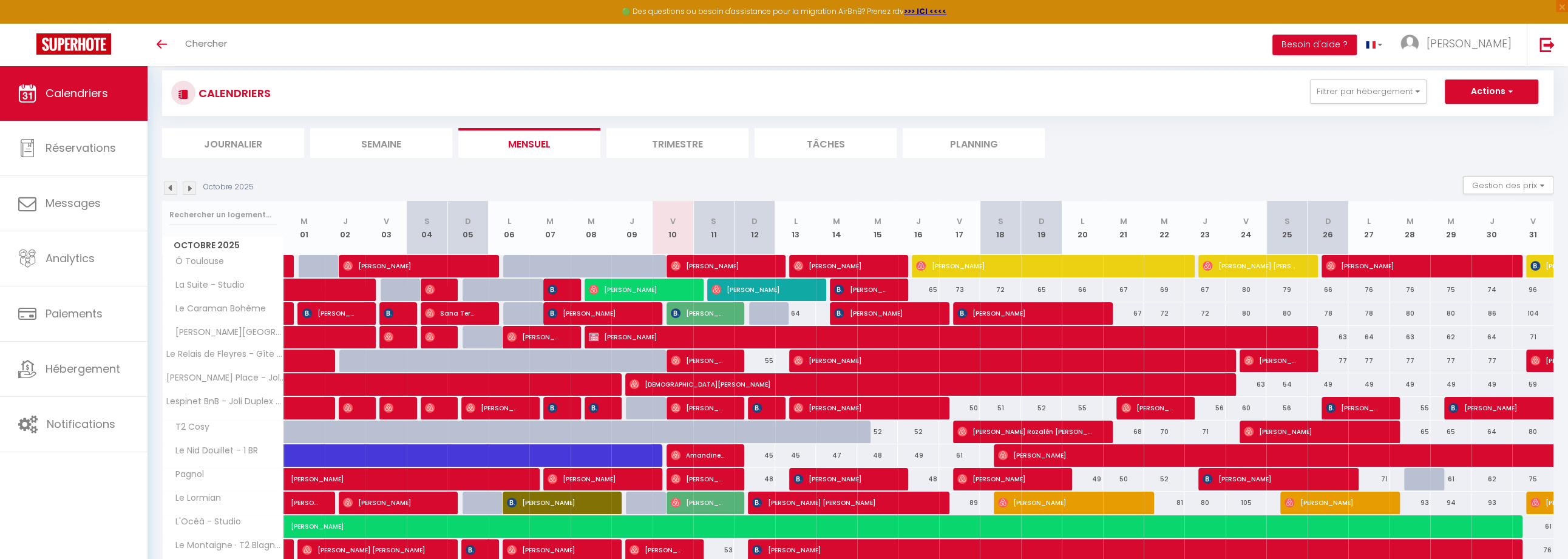
scroll to position [0, 0]
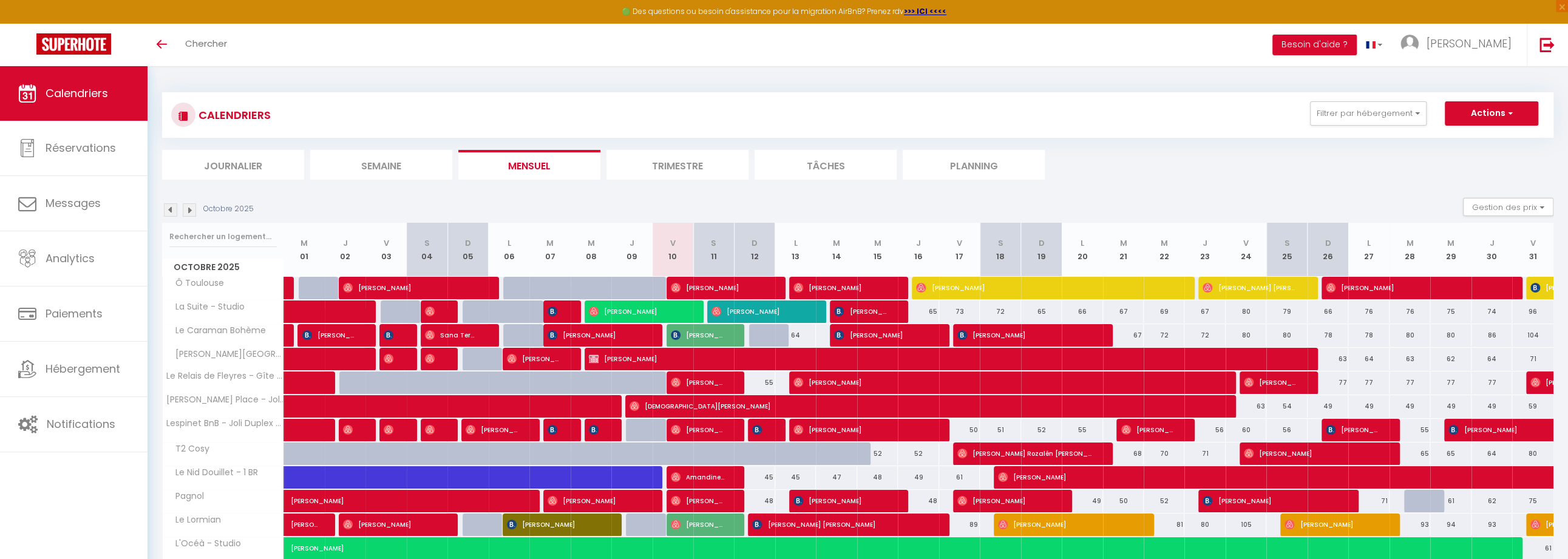
click at [735, 205] on div "Octobre 2025 Gestion des prix Nb Nuits minimum Règles Disponibilité" at bounding box center [858, 210] width 1391 height 25
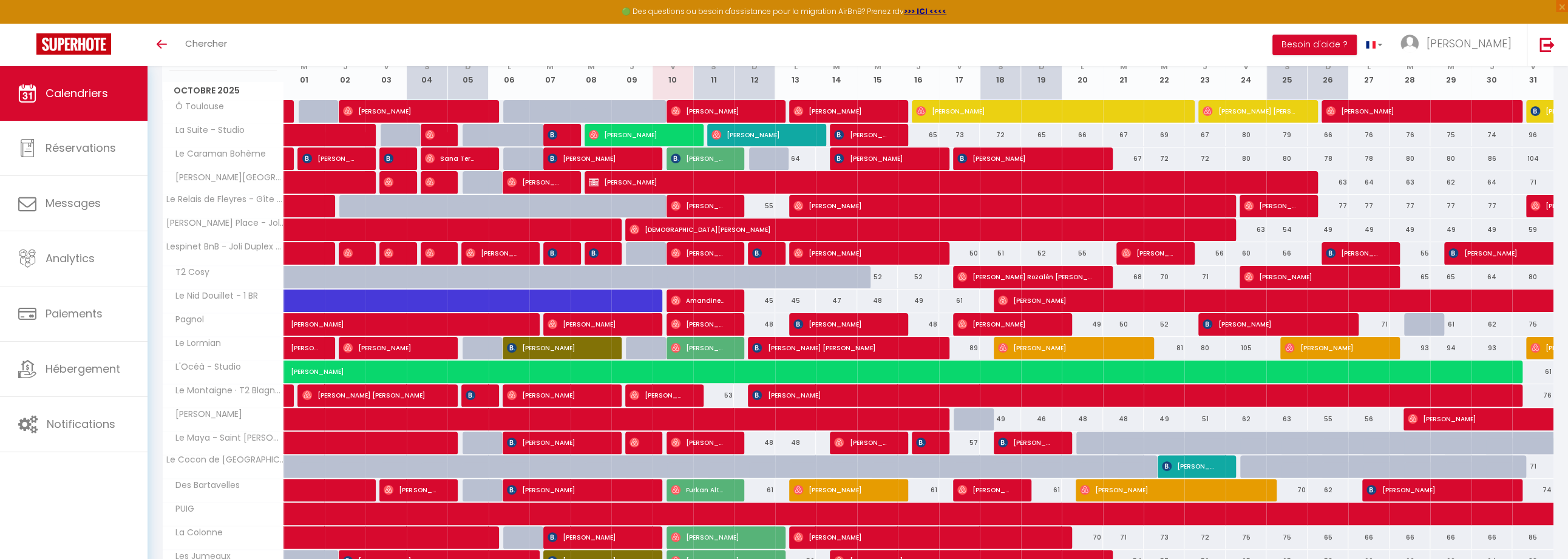
scroll to position [174, 0]
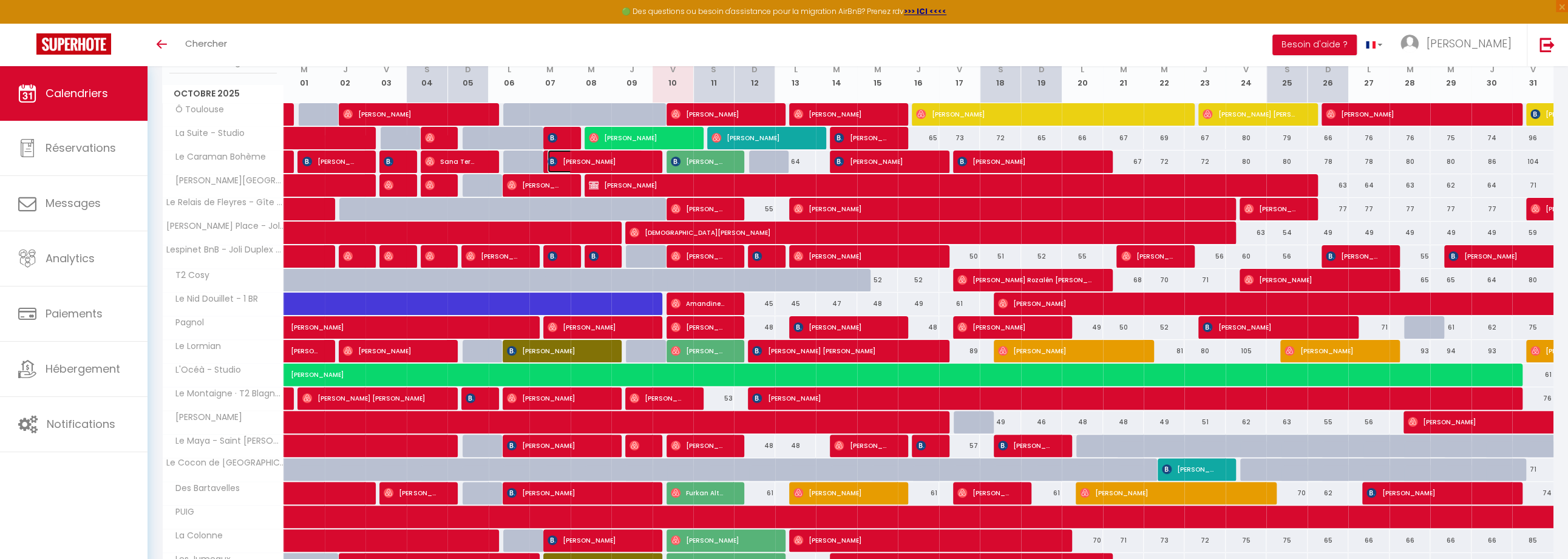
click at [627, 160] on span "[PERSON_NAME]" at bounding box center [595, 162] width 95 height 23
select select "OK"
select select "1"
select select "0"
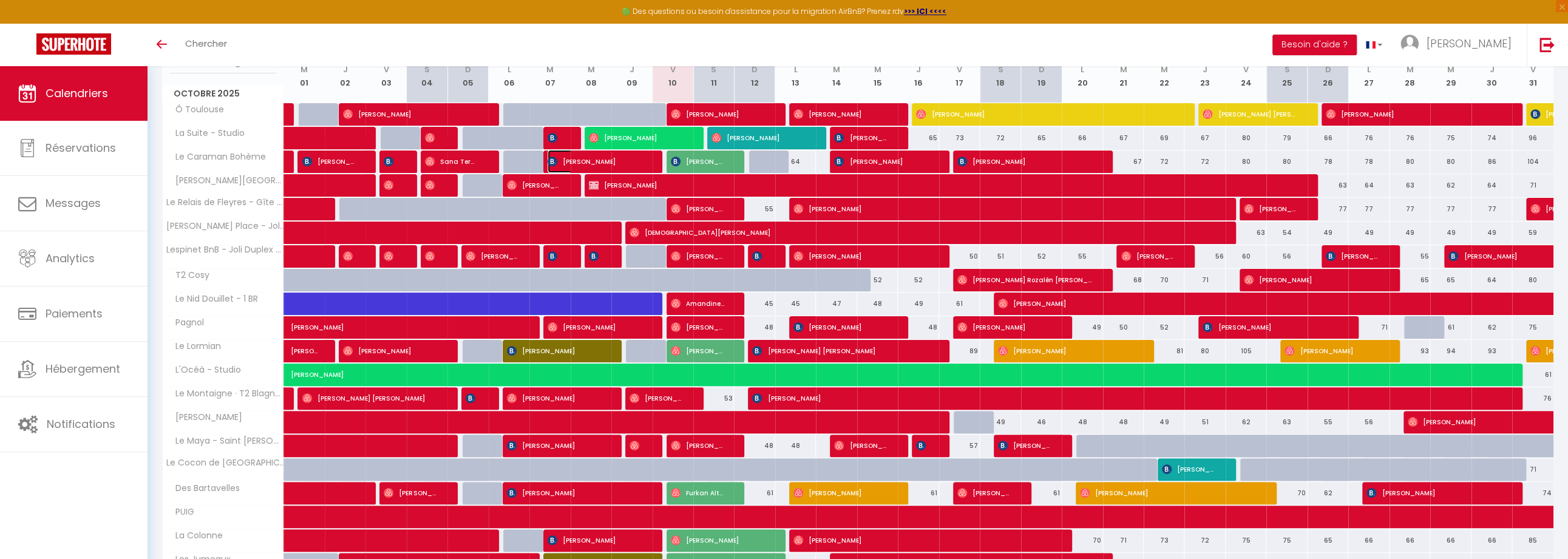
select select "1"
select select
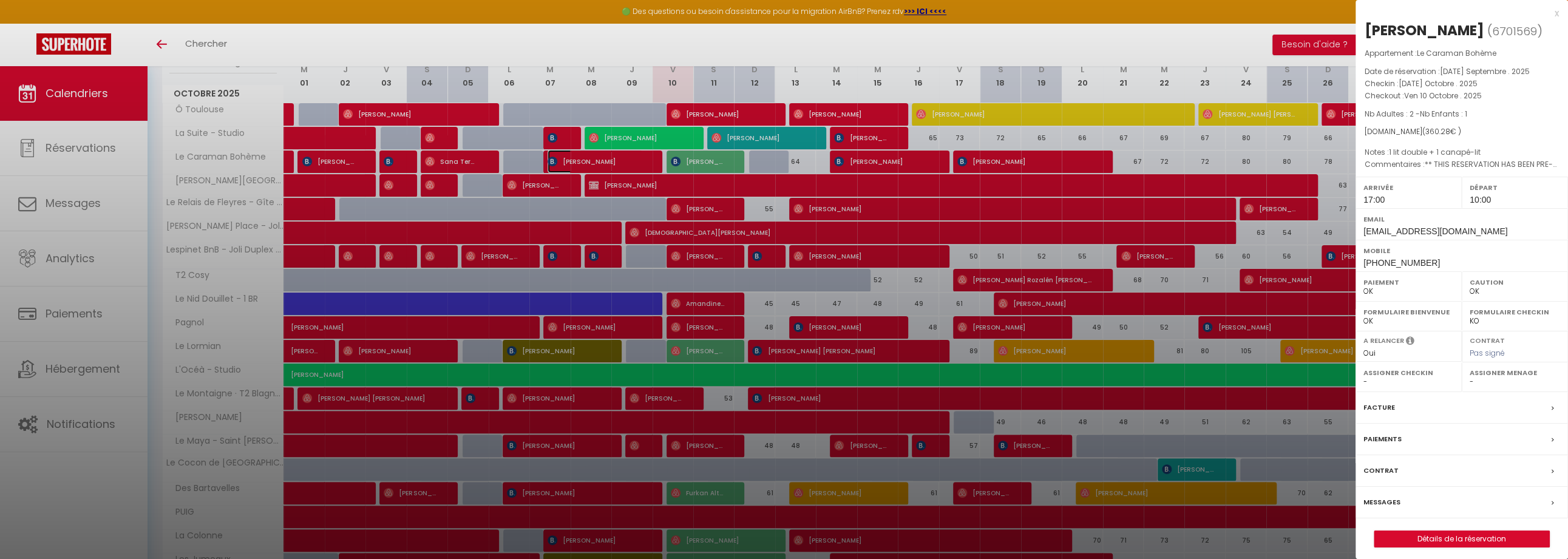
select select "11390"
click at [728, 172] on div at bounding box center [784, 280] width 1568 height 559
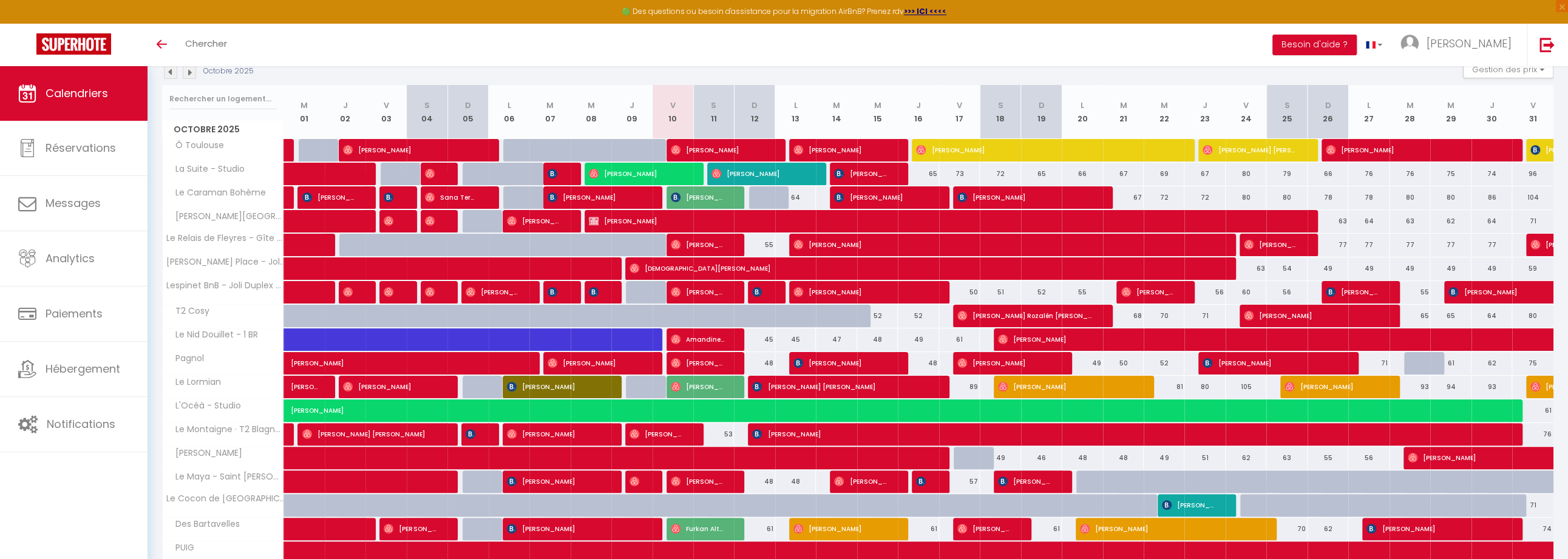
scroll to position [132, 0]
